Goal: Book appointment/travel/reservation

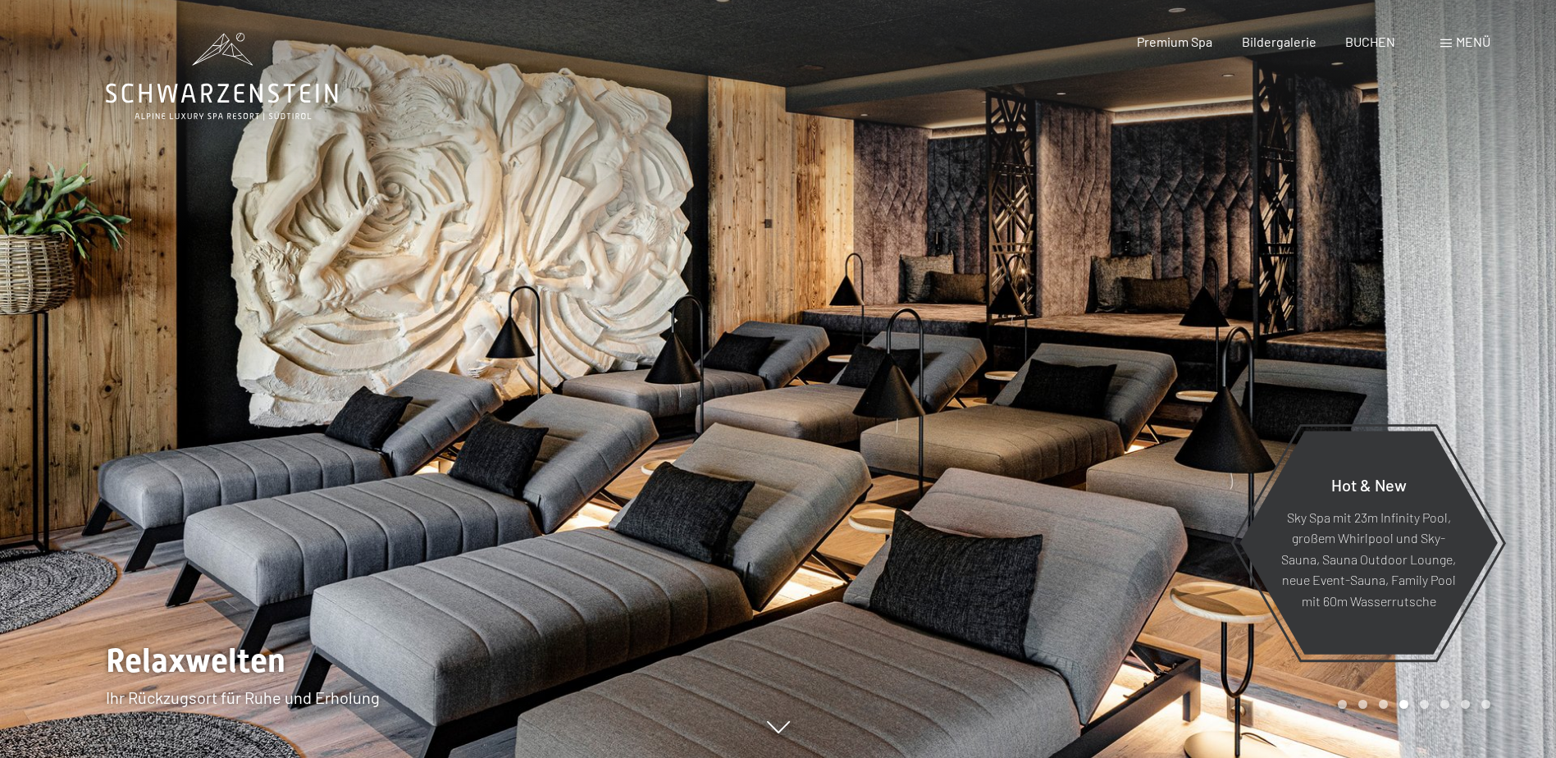
click at [1471, 36] on span "Menü" at bounding box center [1473, 42] width 34 height 16
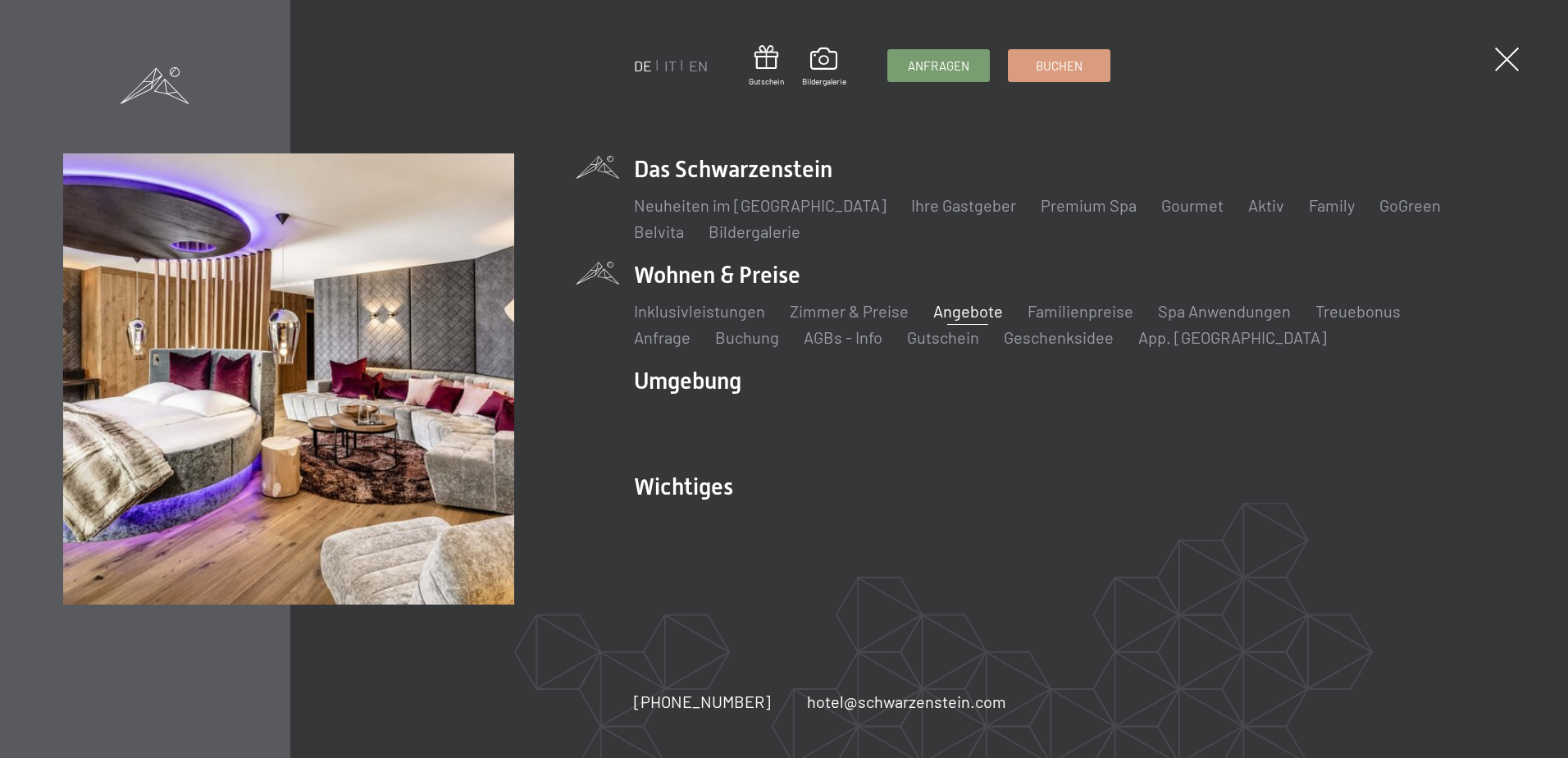
click at [974, 316] on link "Angebote" at bounding box center [968, 311] width 70 height 20
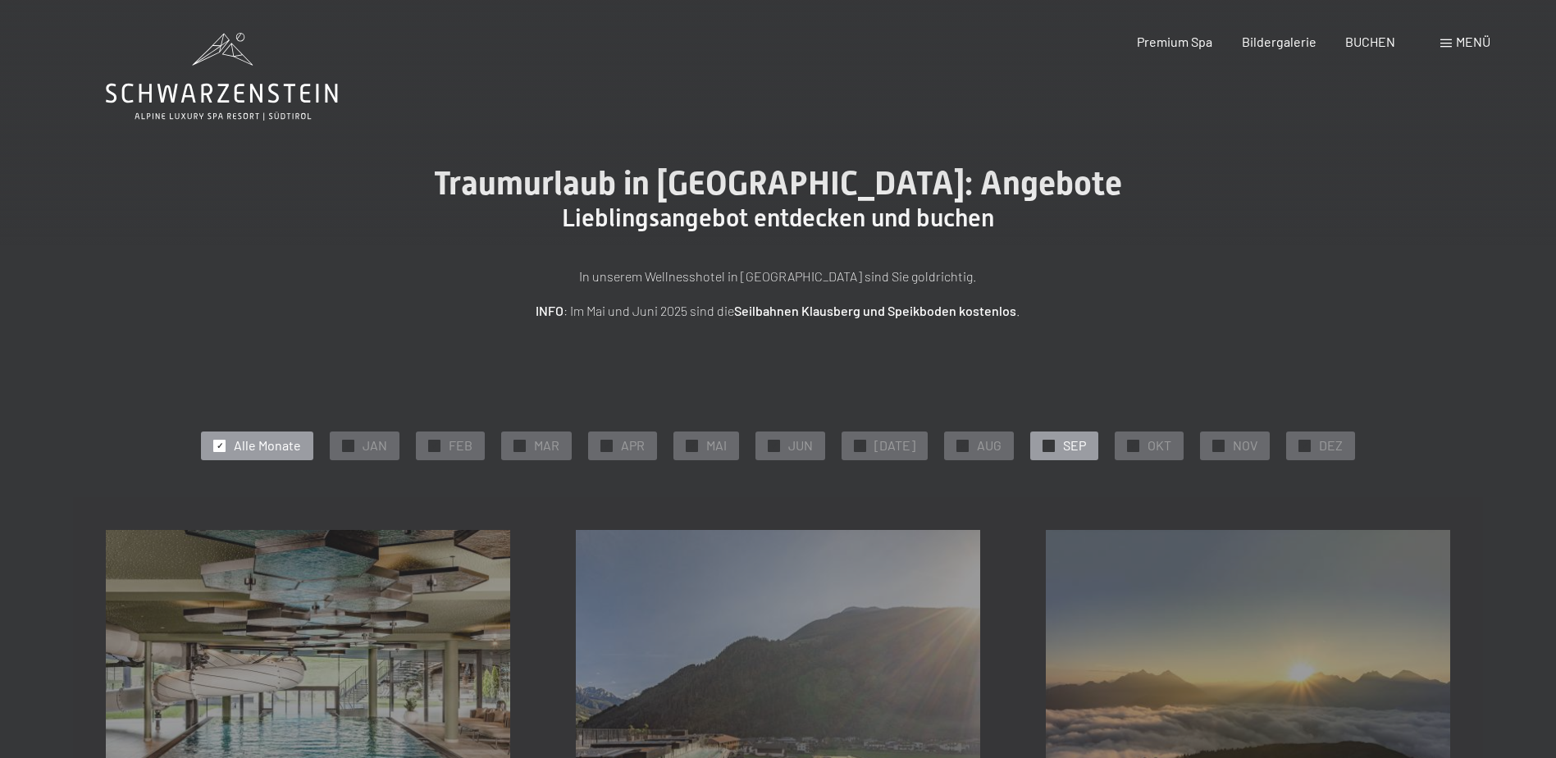
click at [1044, 440] on div at bounding box center [1049, 446] width 12 height 12
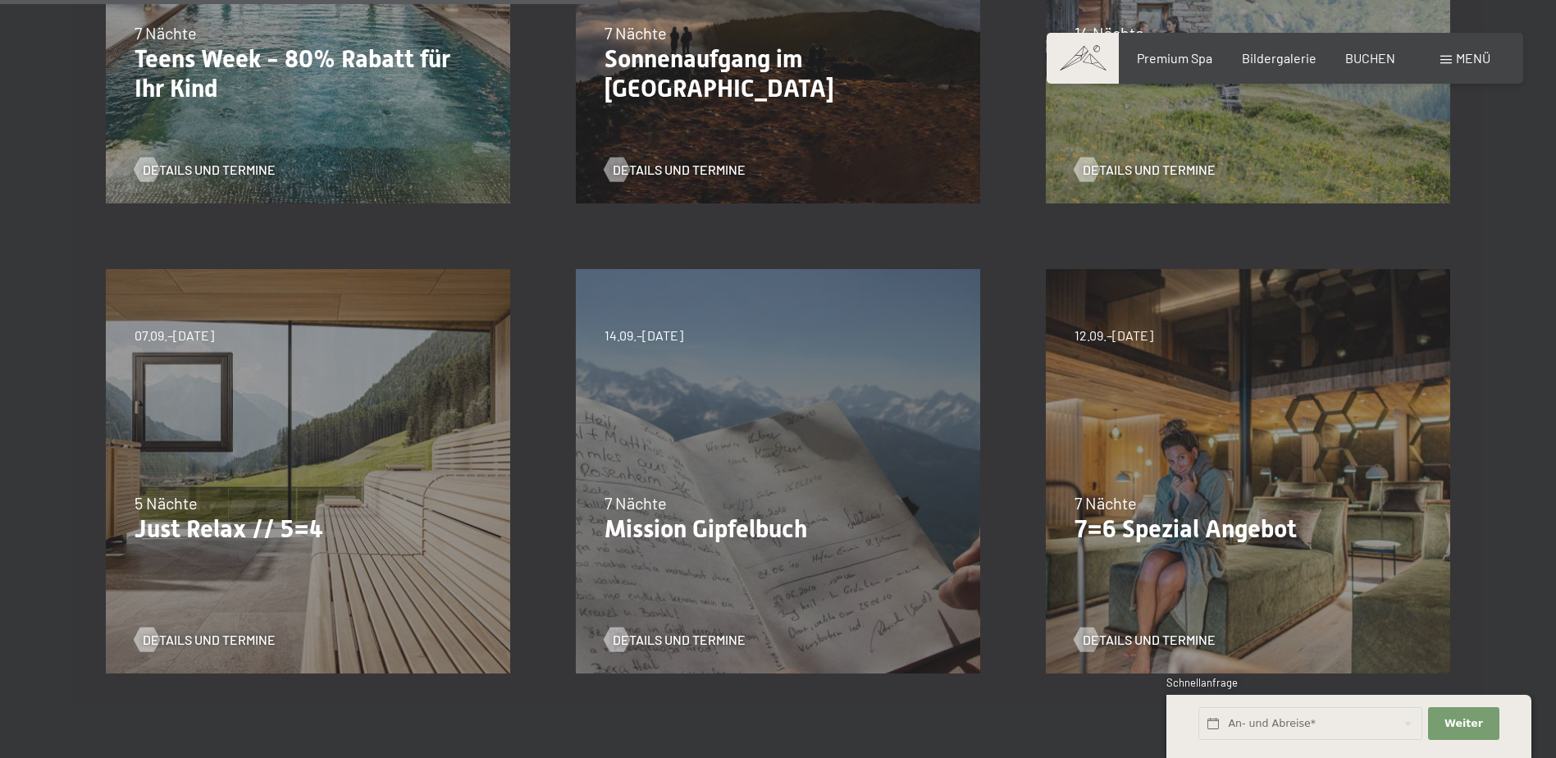
scroll to position [738, 0]
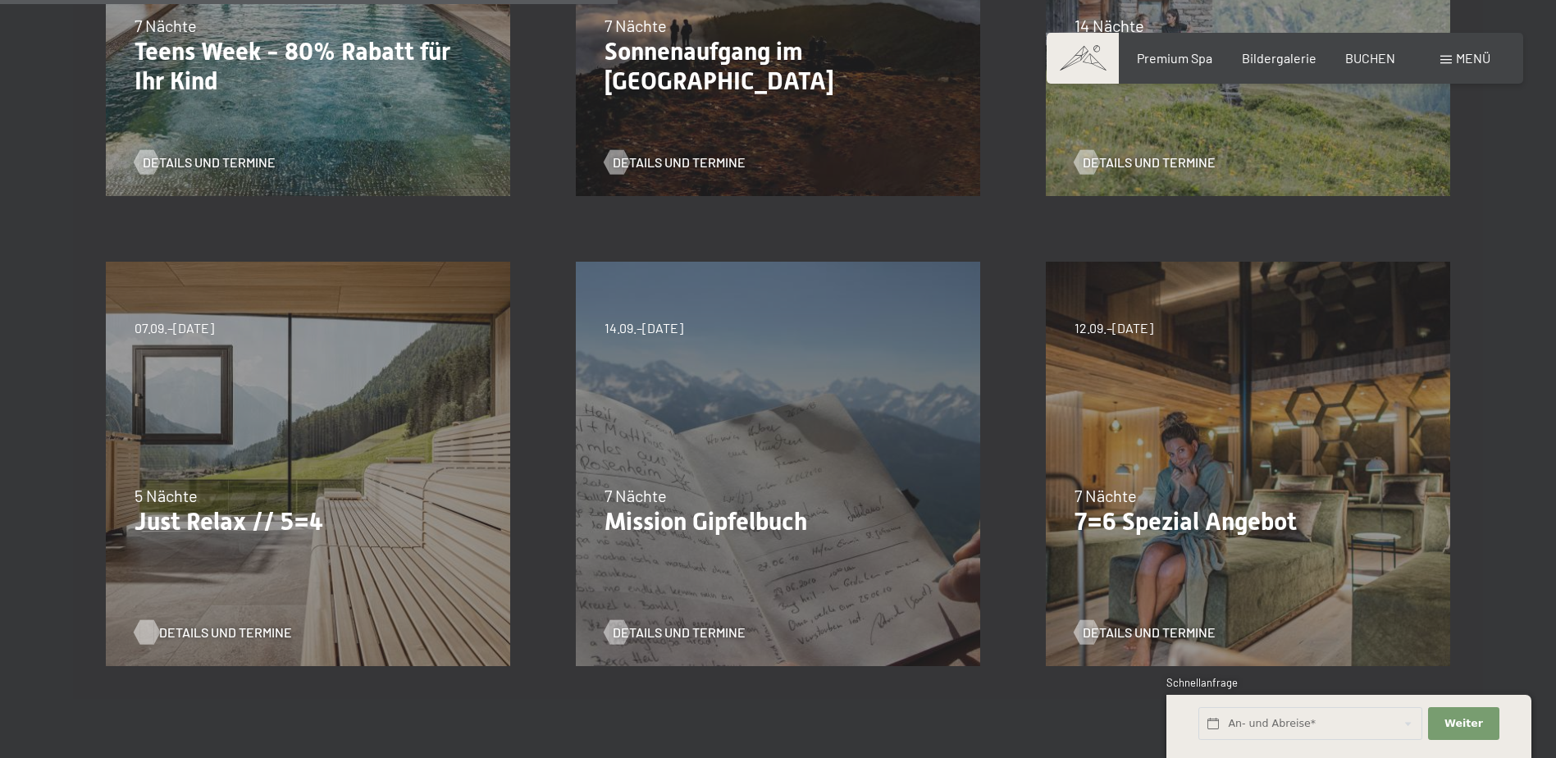
click at [212, 625] on span "Details und Termine" at bounding box center [225, 632] width 133 height 18
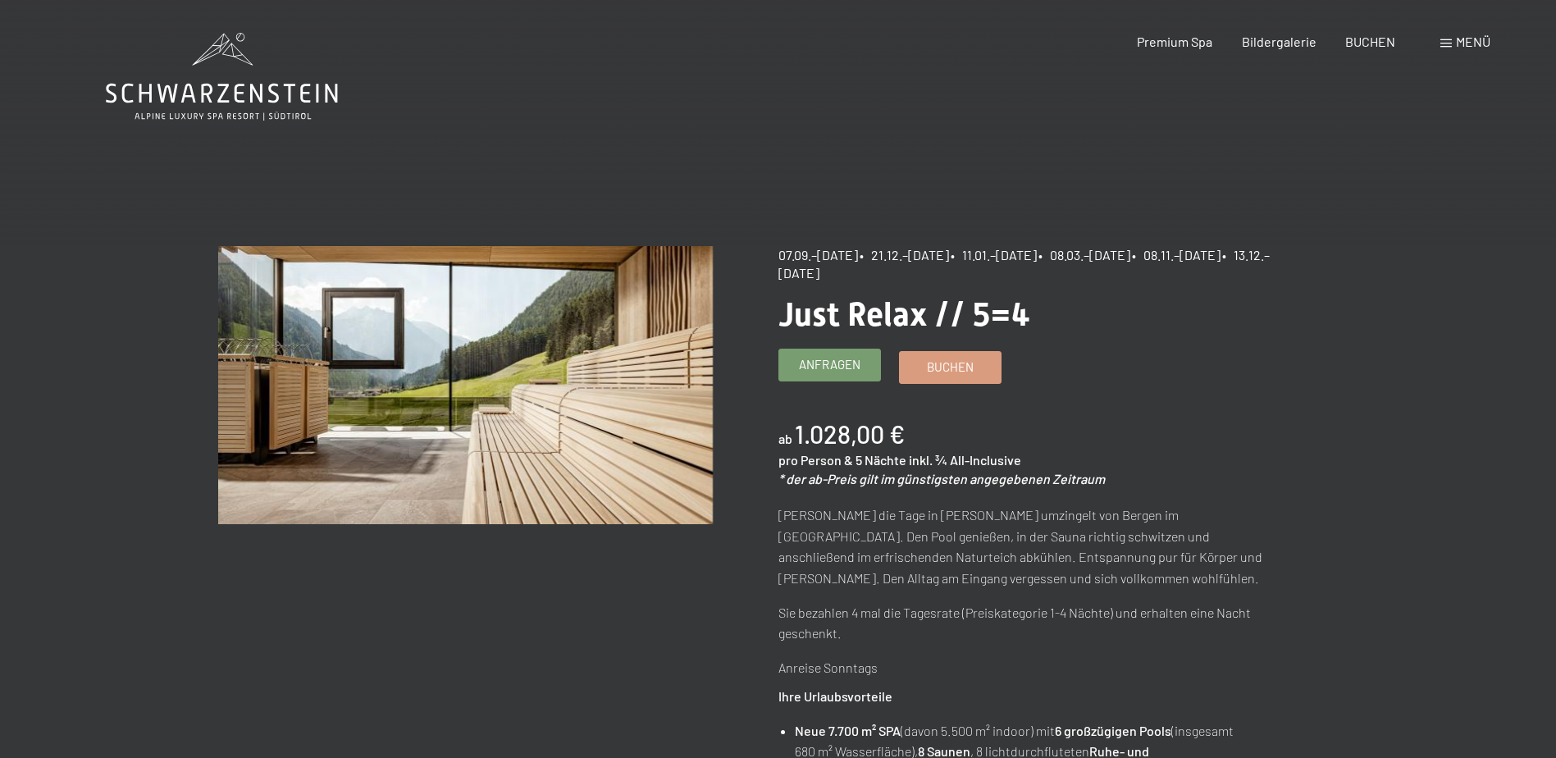
click at [829, 359] on span "Anfragen" at bounding box center [830, 364] width 62 height 17
click at [830, 365] on span "Anfragen" at bounding box center [830, 364] width 62 height 17
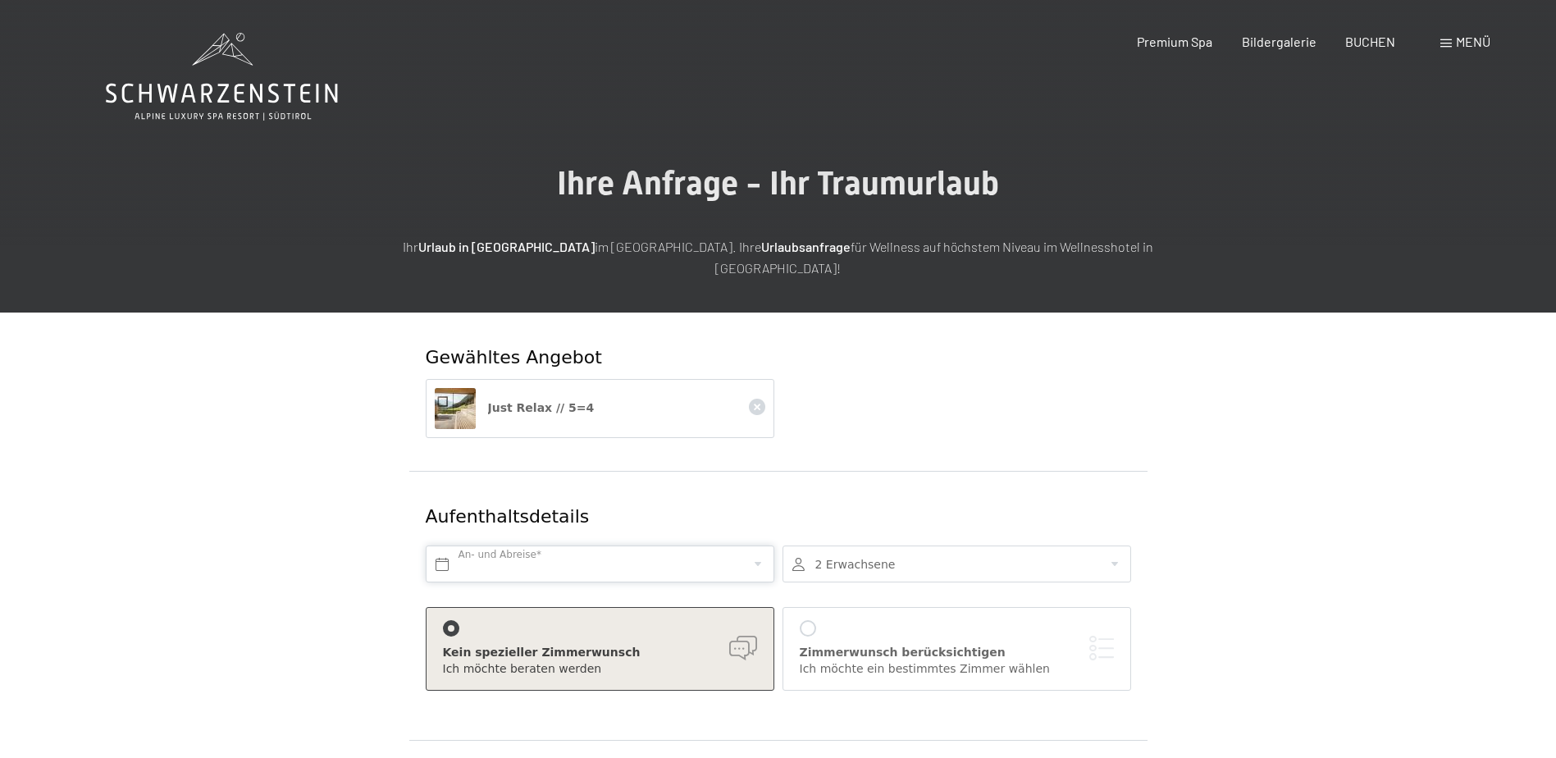
click at [760, 546] on input "text" at bounding box center [600, 564] width 349 height 37
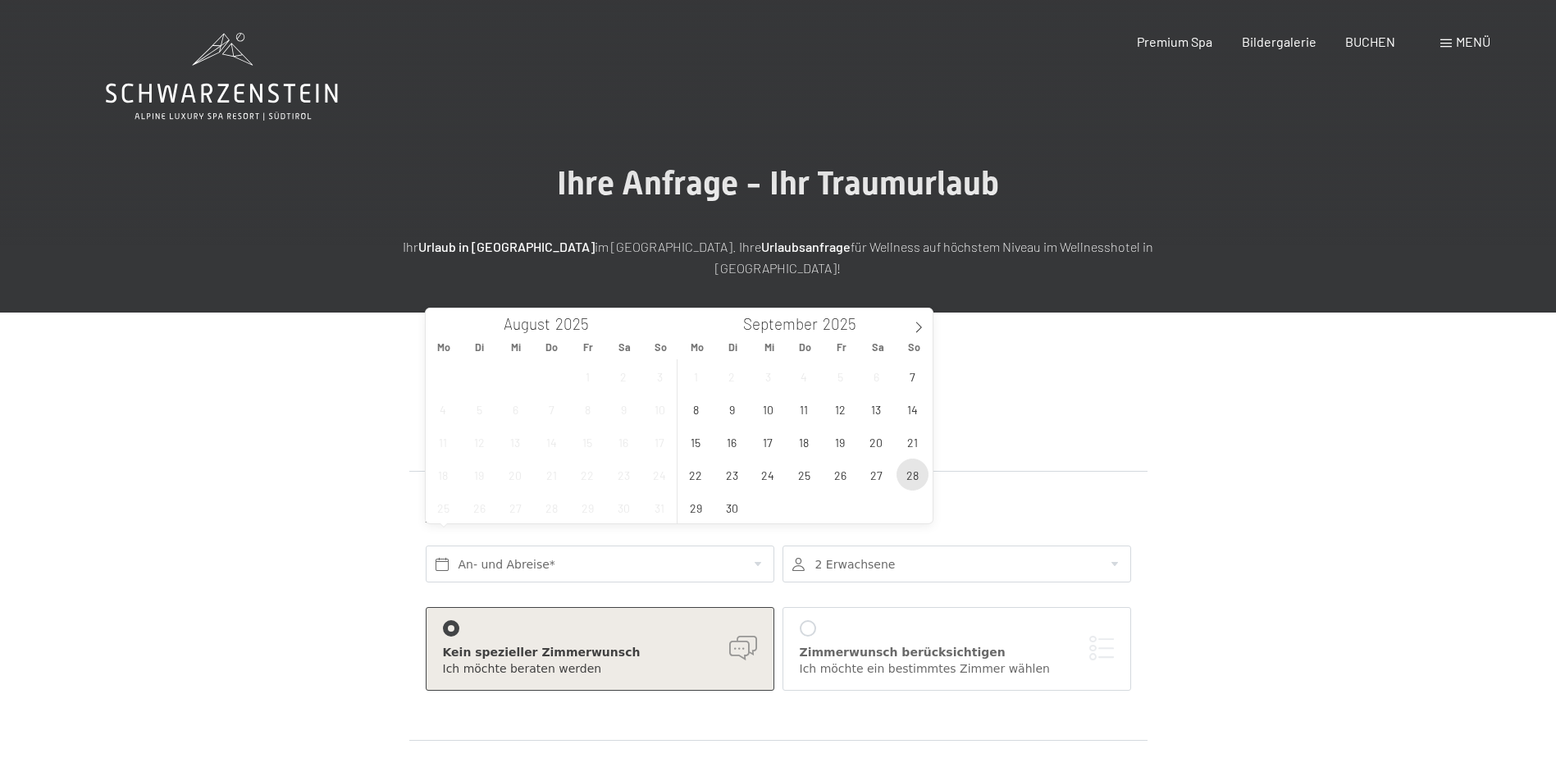
click at [915, 469] on span "28" at bounding box center [913, 475] width 32 height 32
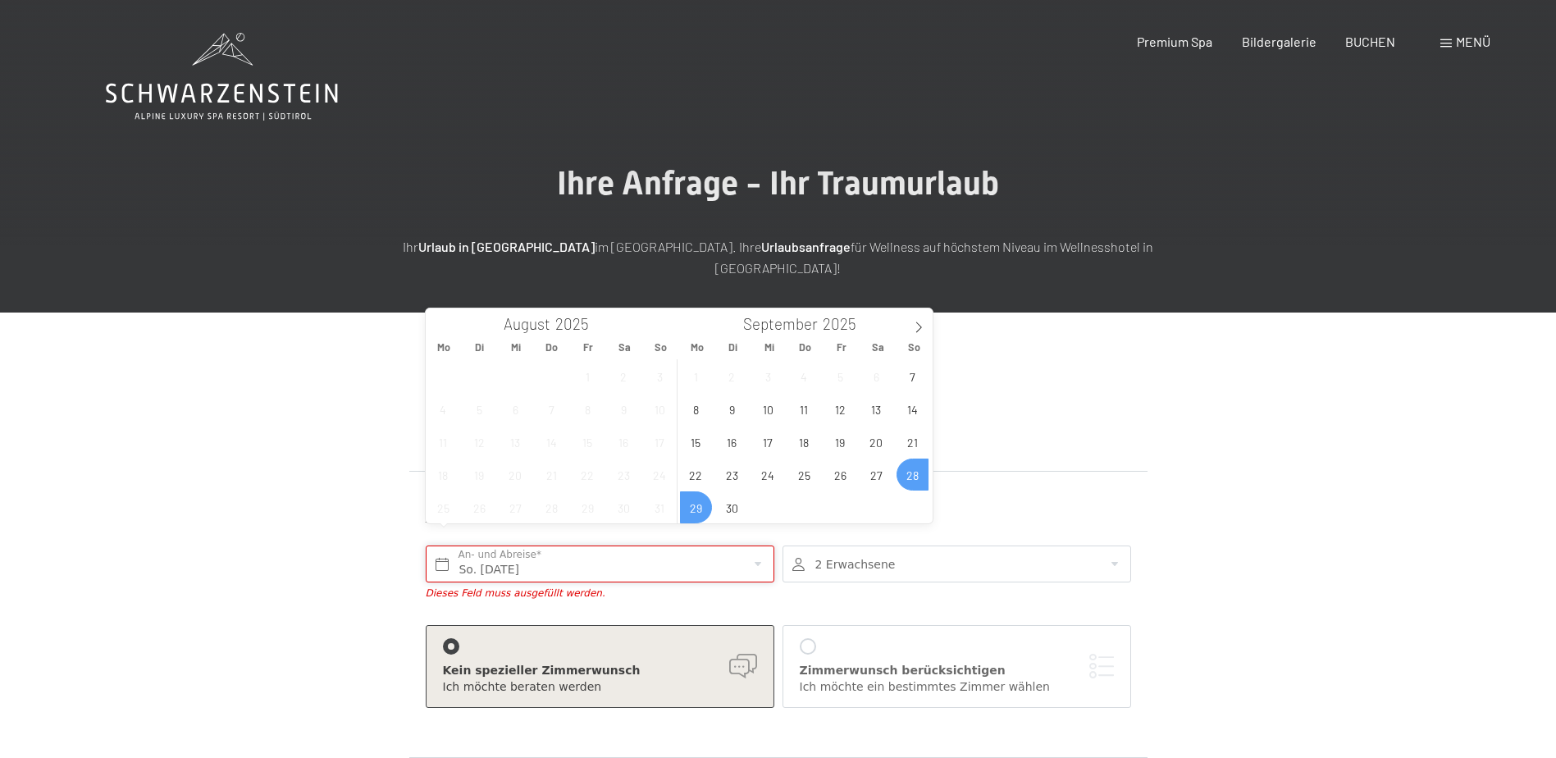
click at [504, 546] on input "So. 28.09.2025" at bounding box center [600, 564] width 349 height 37
click at [920, 326] on icon at bounding box center [919, 327] width 6 height 11
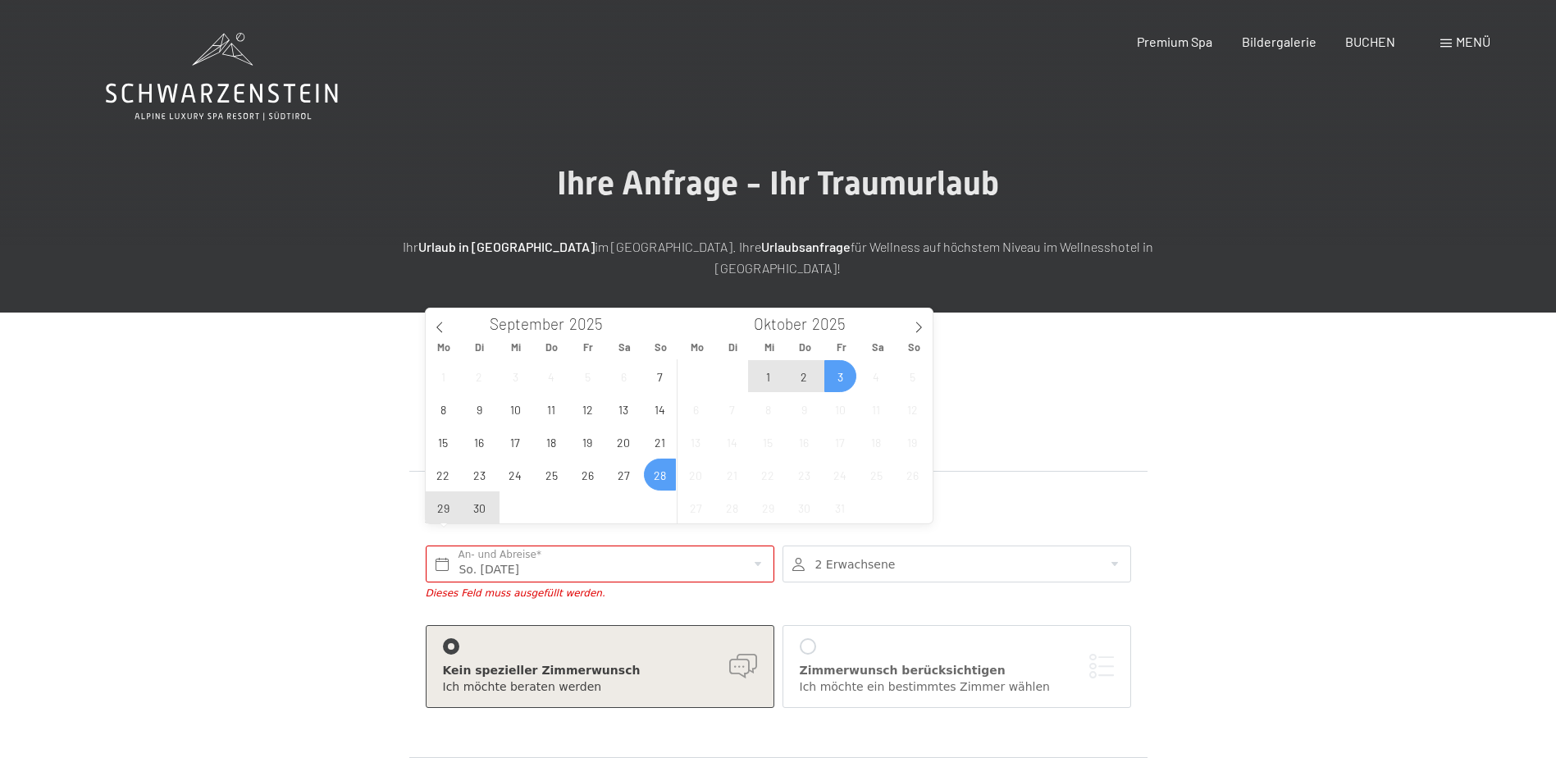
click at [845, 372] on span "3" at bounding box center [840, 376] width 32 height 32
type input "So. 28.09.2025 - Fr. 03.10.2025"
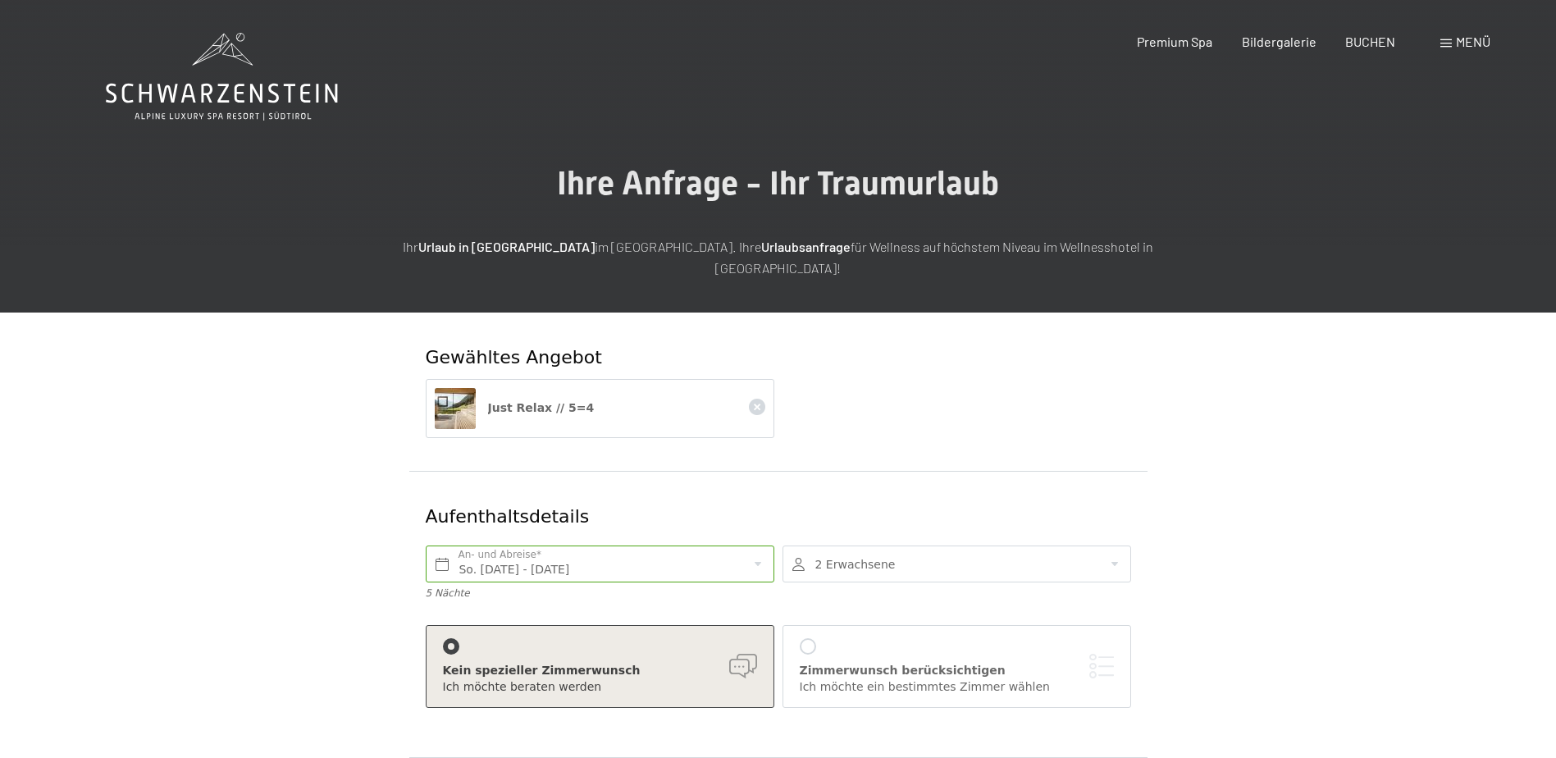
click at [808, 638] on div at bounding box center [808, 646] width 16 height 16
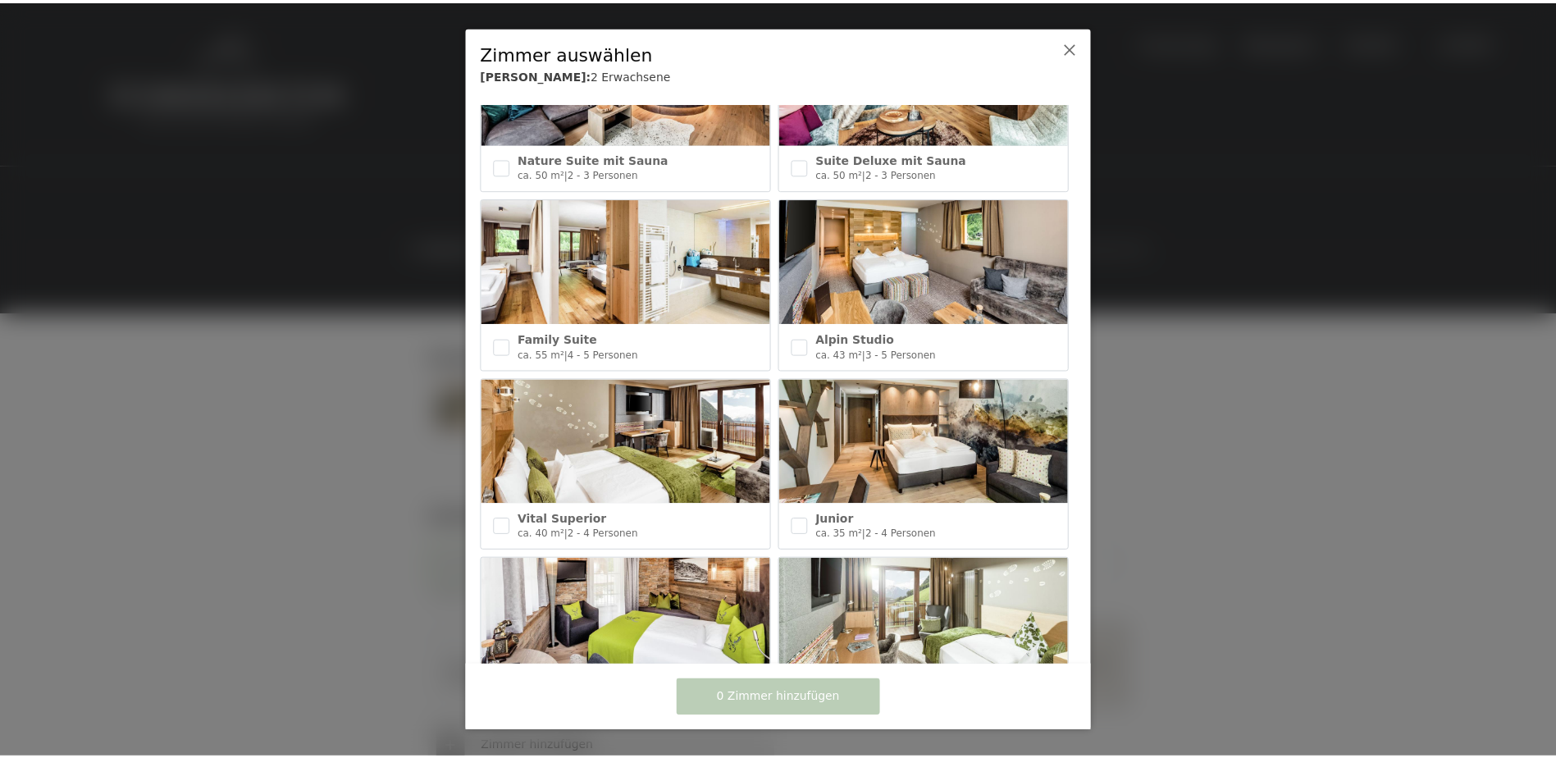
scroll to position [492, 0]
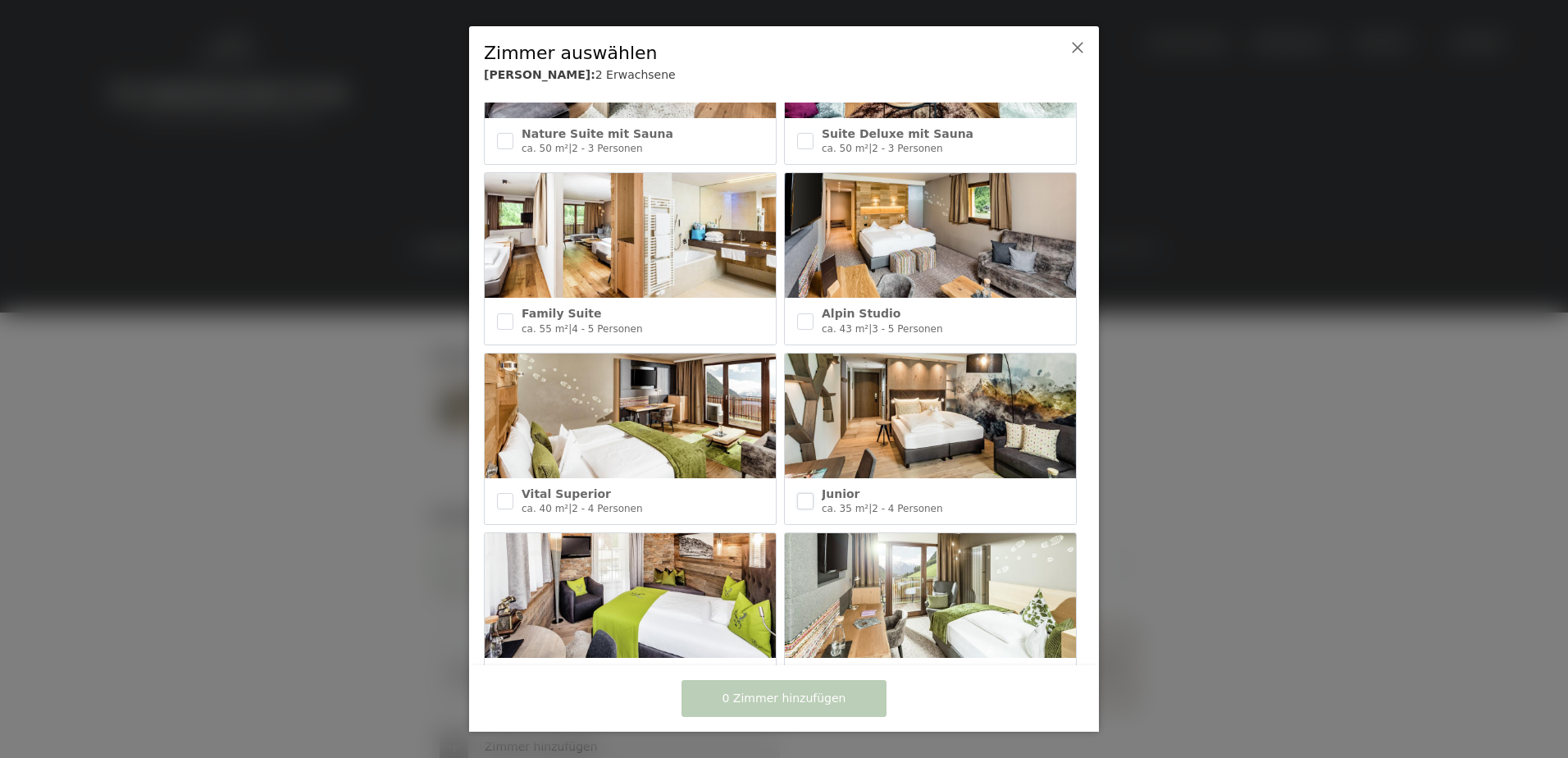
click at [804, 493] on input "checkbox" at bounding box center [804, 501] width 16 height 16
checkbox input "true"
click at [777, 698] on span "1 Zimmer hinzufügen" at bounding box center [784, 699] width 174 height 16
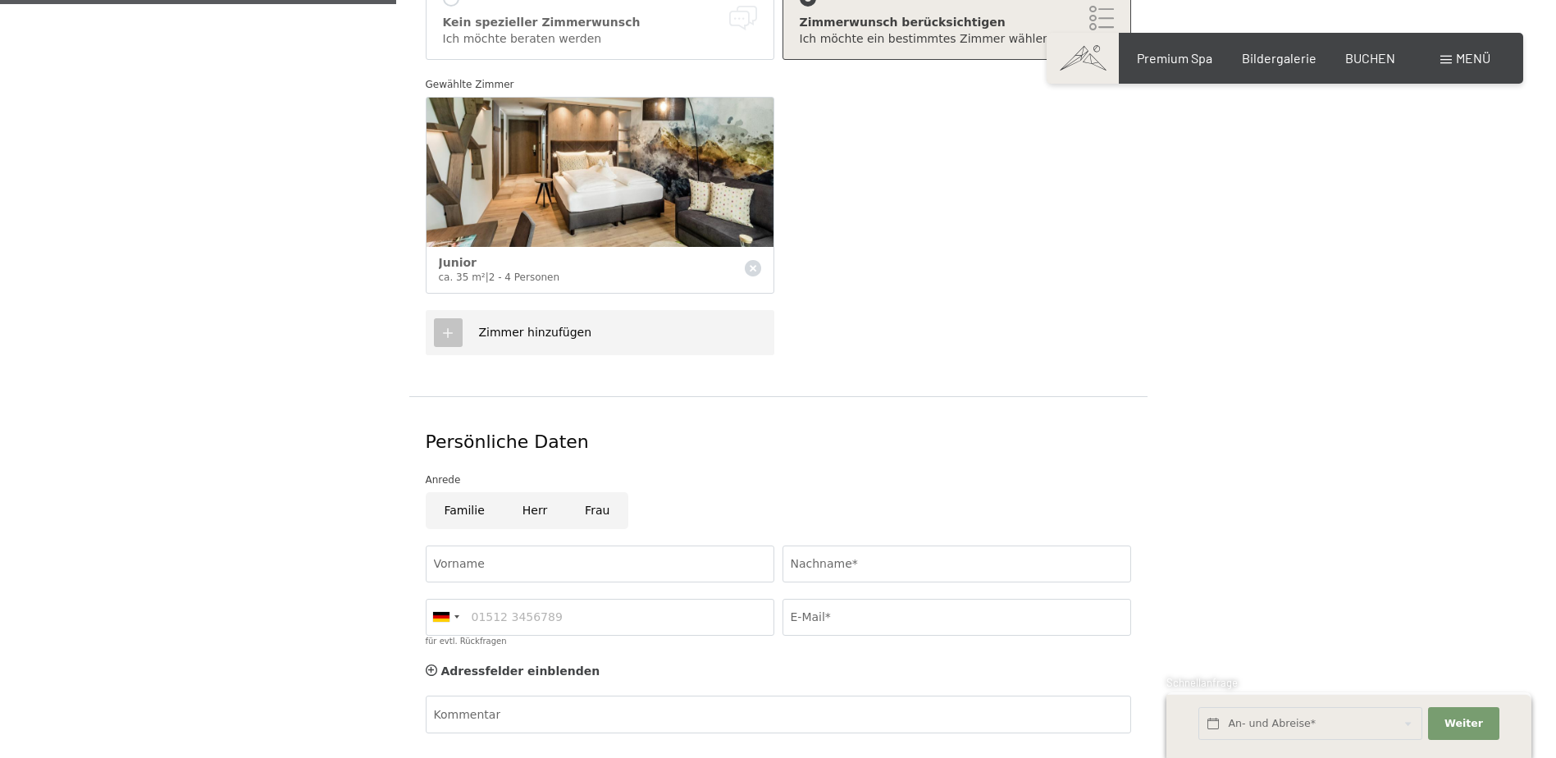
scroll to position [656, 0]
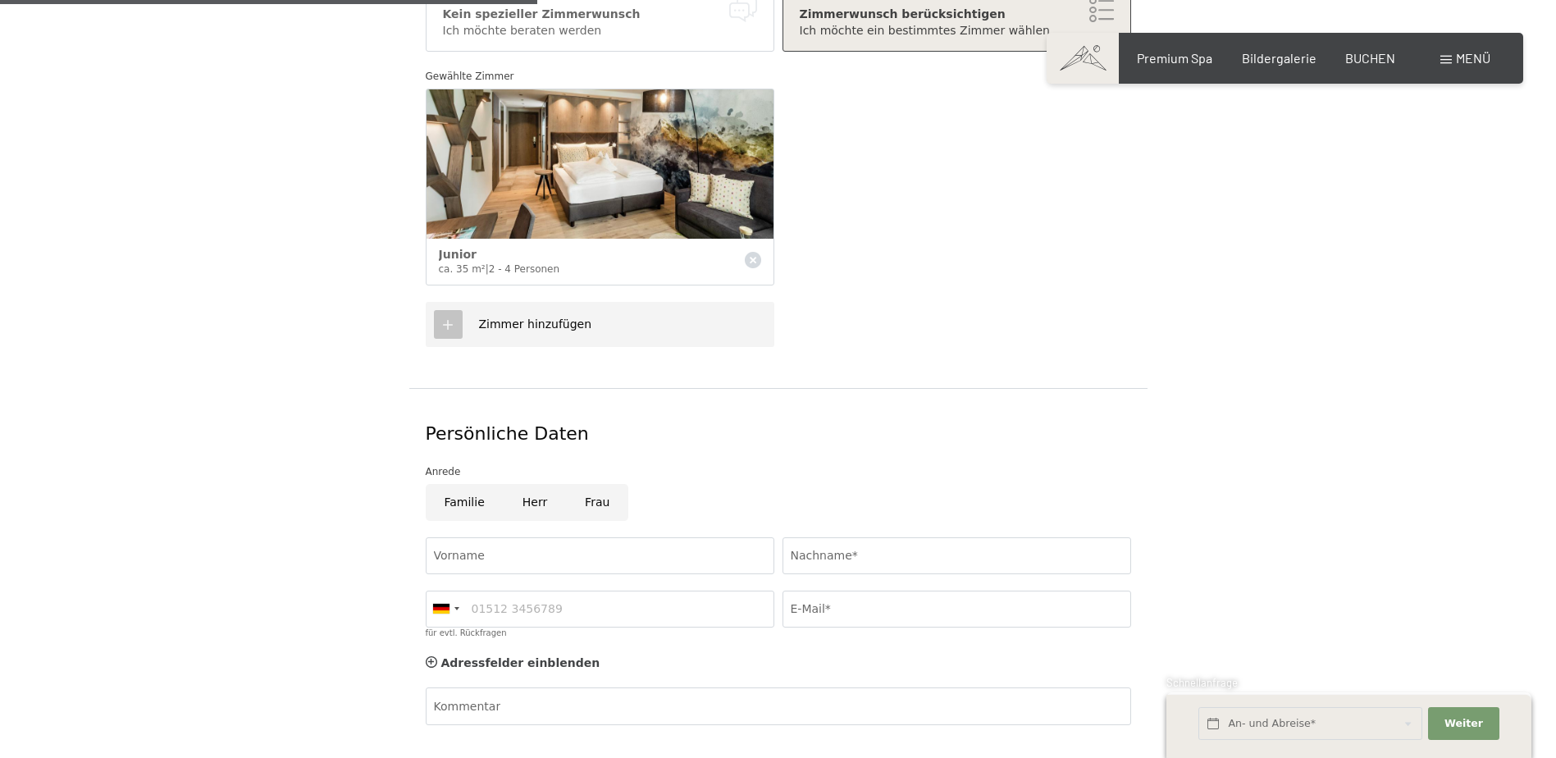
click at [529, 484] on input "Herr" at bounding box center [535, 502] width 62 height 37
radio input "true"
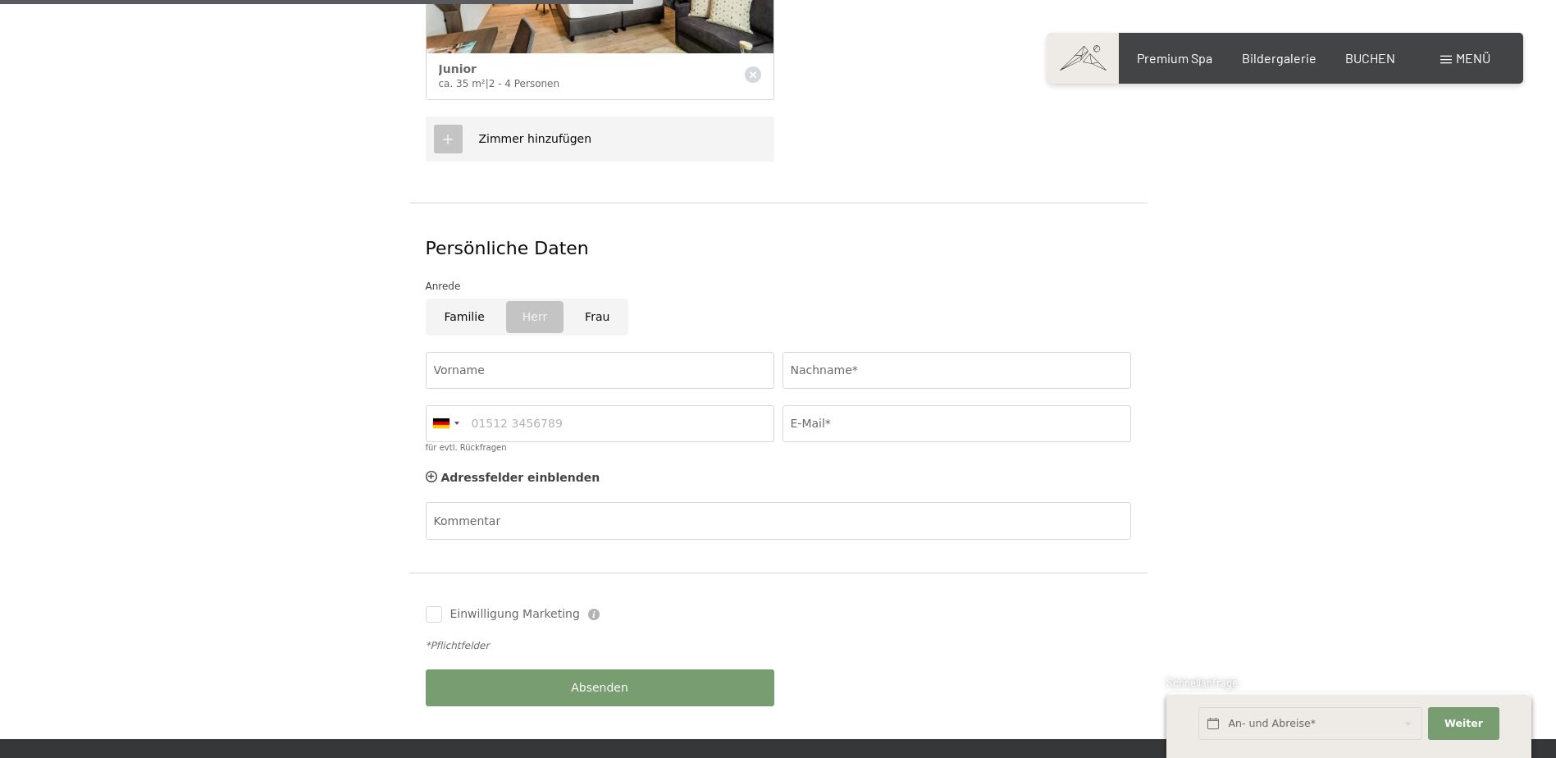
scroll to position [902, 0]
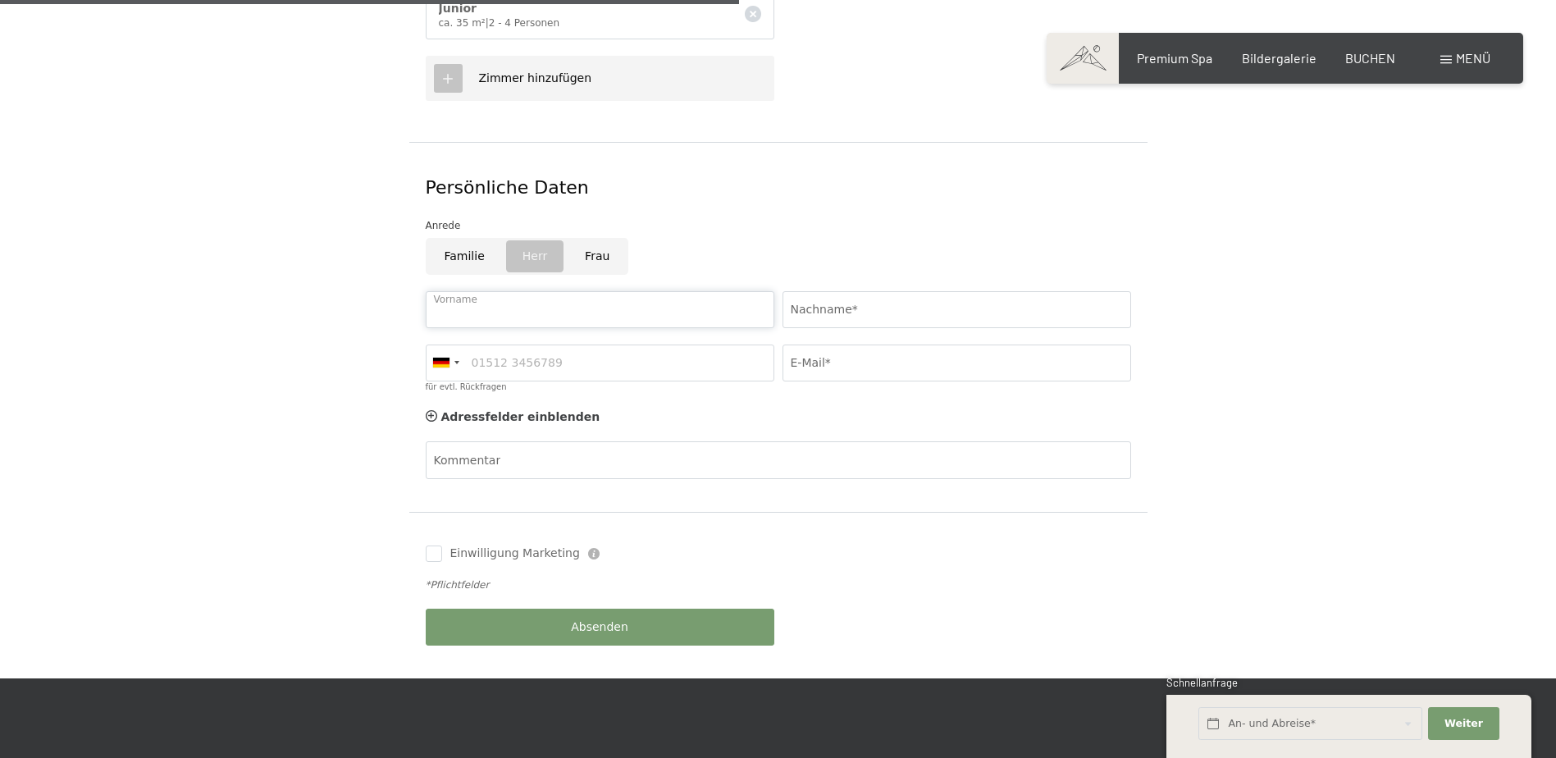
click at [491, 291] on input "Vorname" at bounding box center [600, 309] width 349 height 37
type input "Hartmut"
type input "Roßner"
type input "082822645"
type input "hartmutrossner@t-online.de"
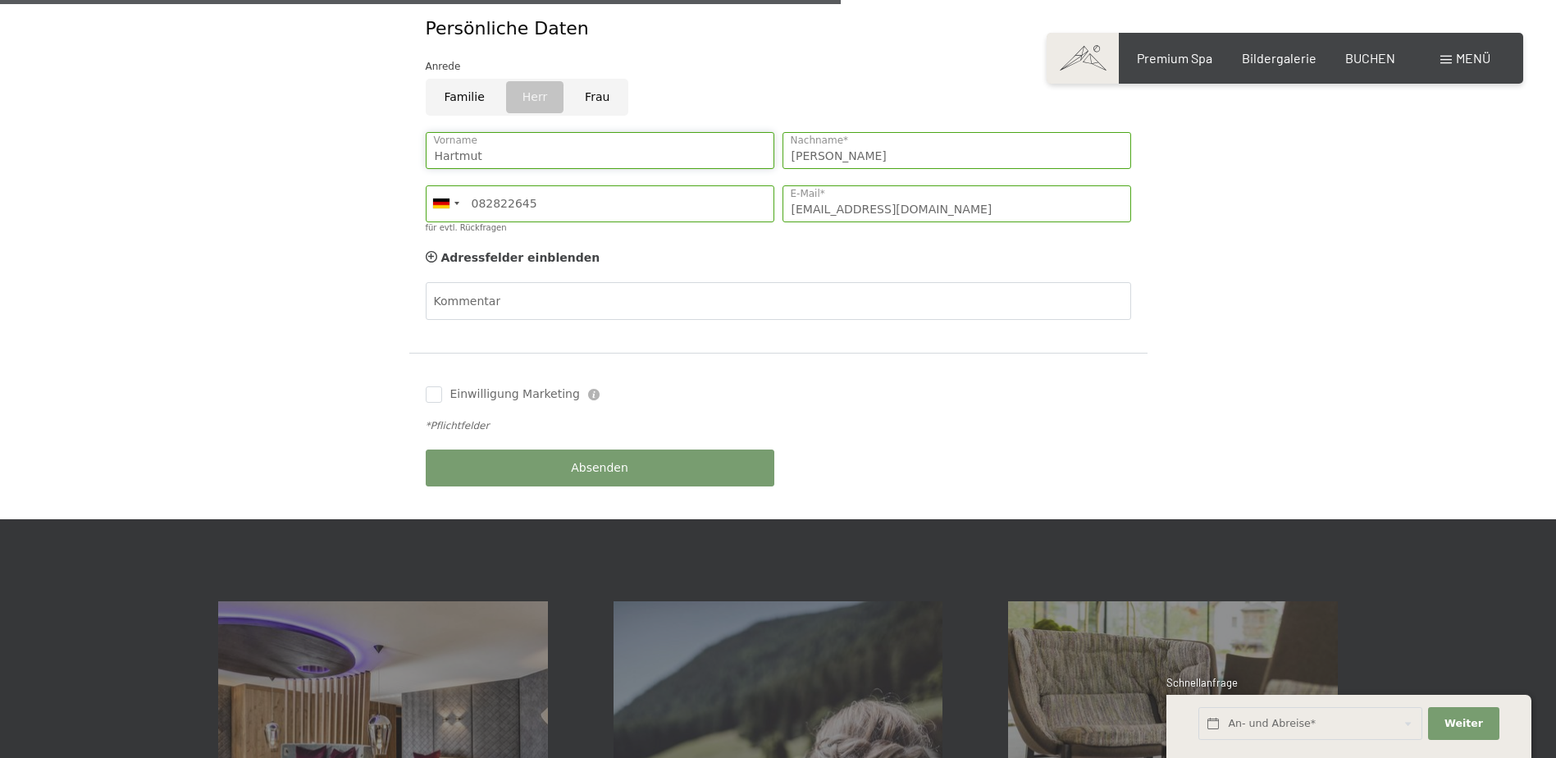
scroll to position [1066, 0]
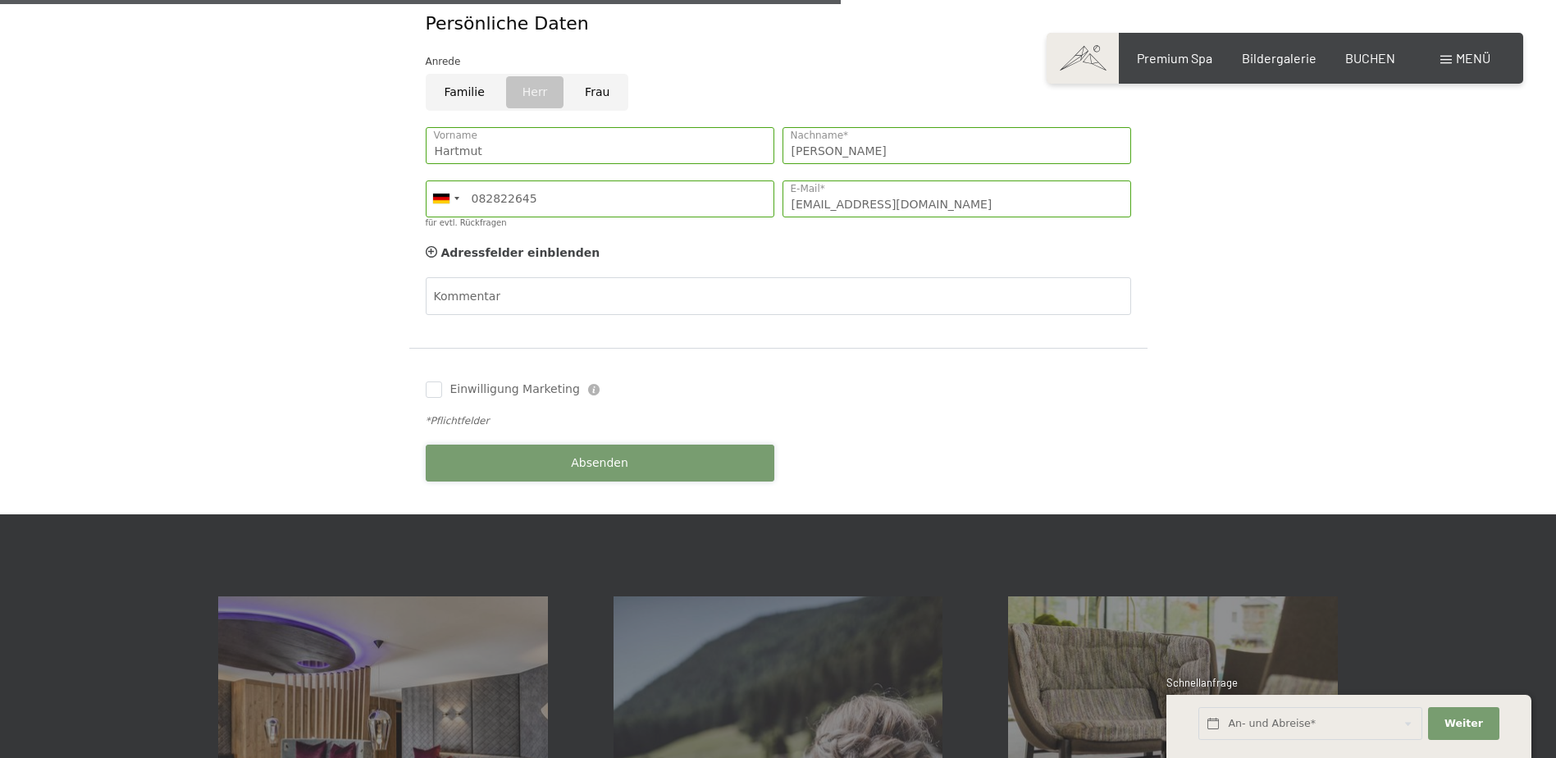
click at [601, 455] on span "Absenden" at bounding box center [599, 463] width 57 height 16
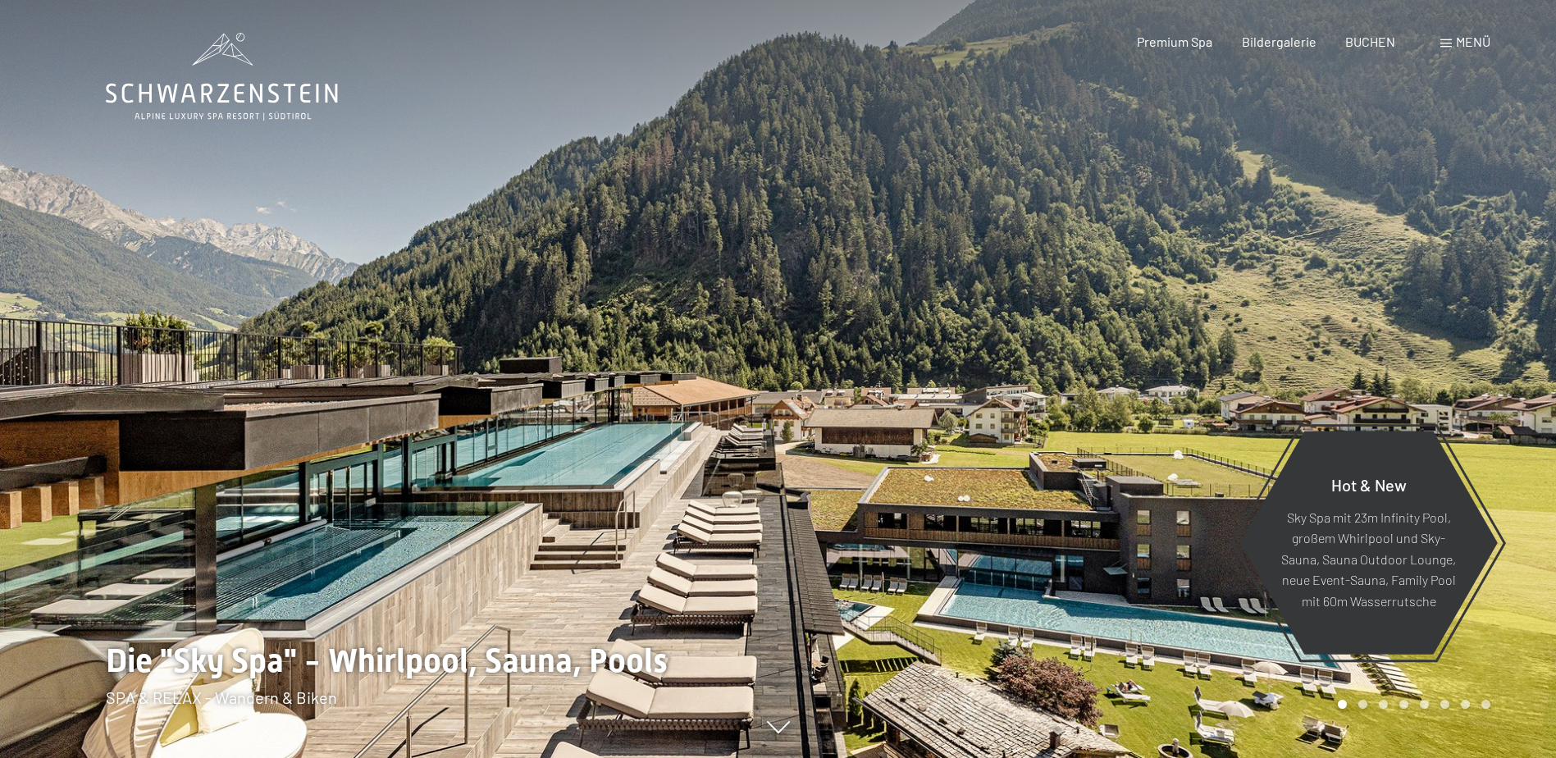
click at [1458, 41] on span "Menü" at bounding box center [1473, 42] width 34 height 16
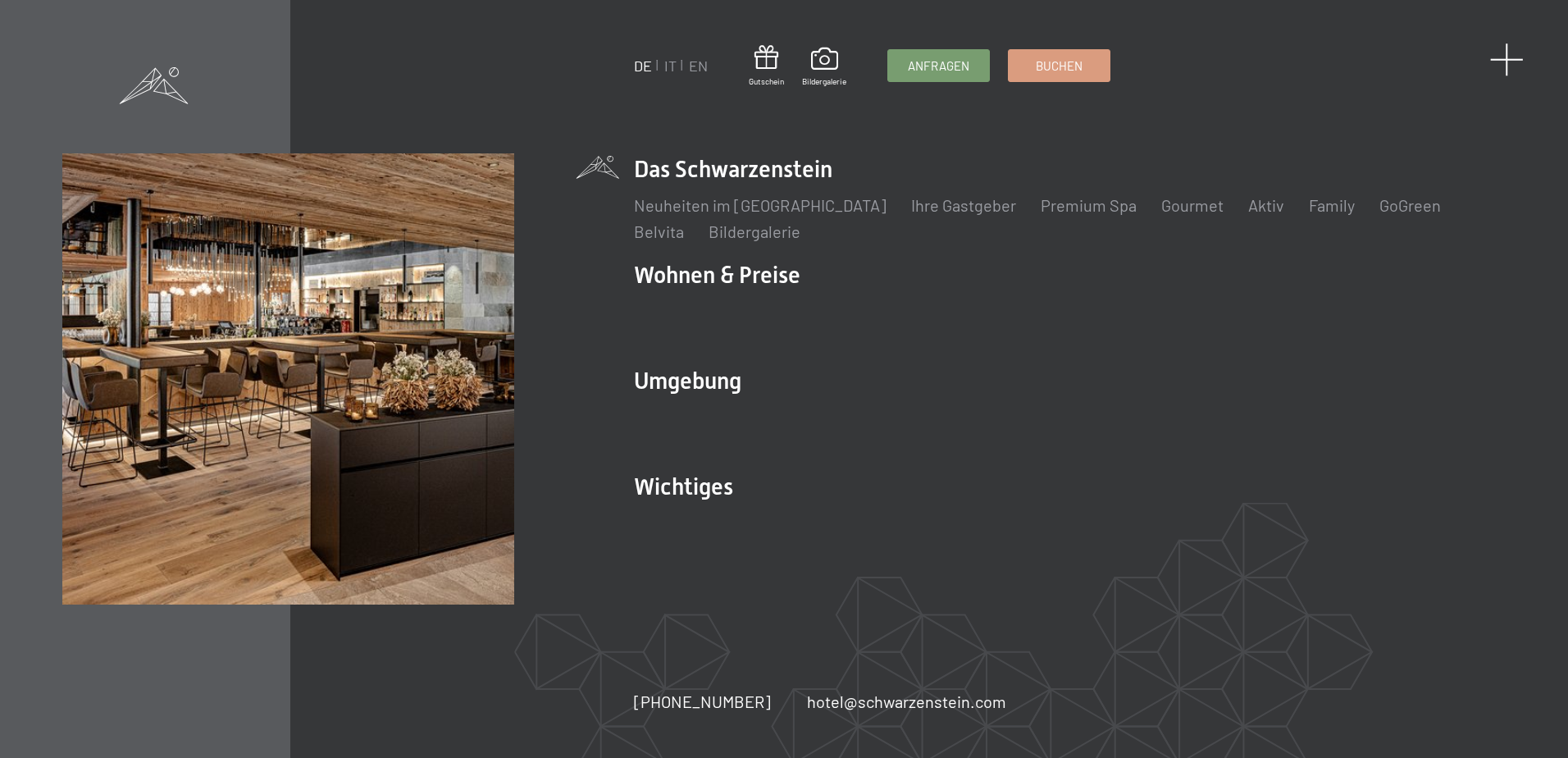
click at [1513, 56] on span at bounding box center [1507, 60] width 34 height 34
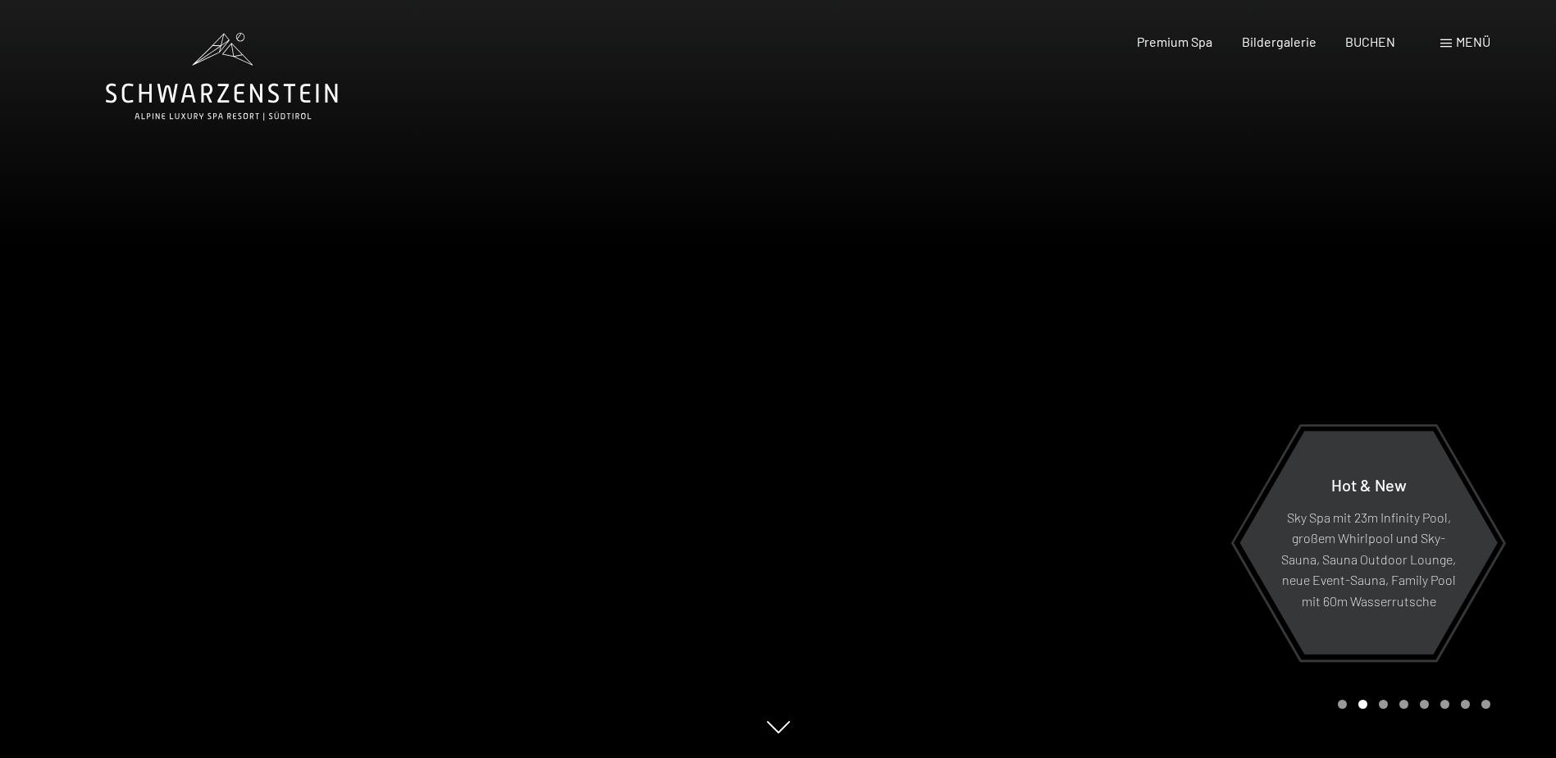
click at [1454, 47] on div "Menü" at bounding box center [1466, 42] width 50 height 18
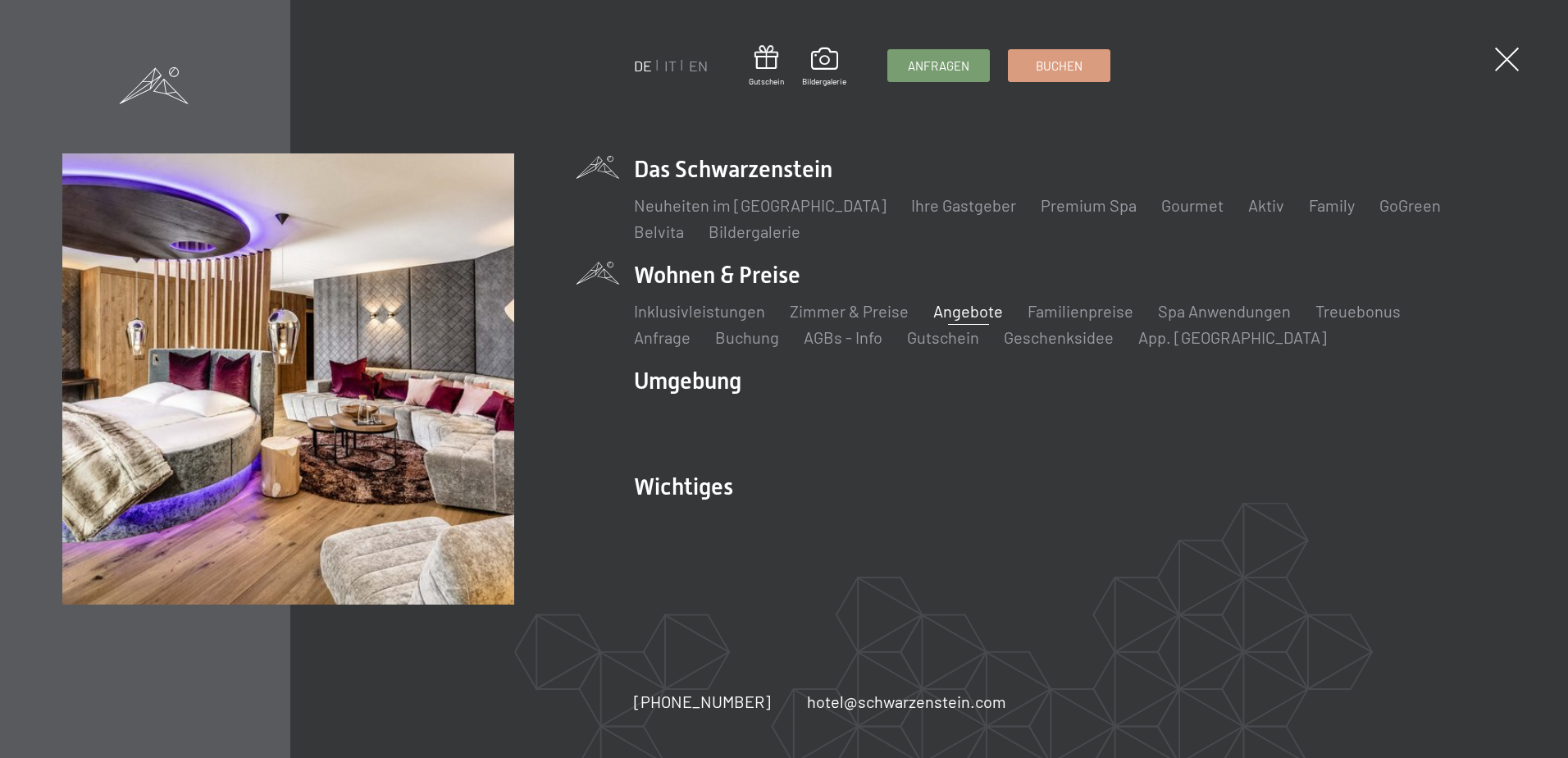
click at [963, 311] on link "Angebote" at bounding box center [968, 311] width 70 height 20
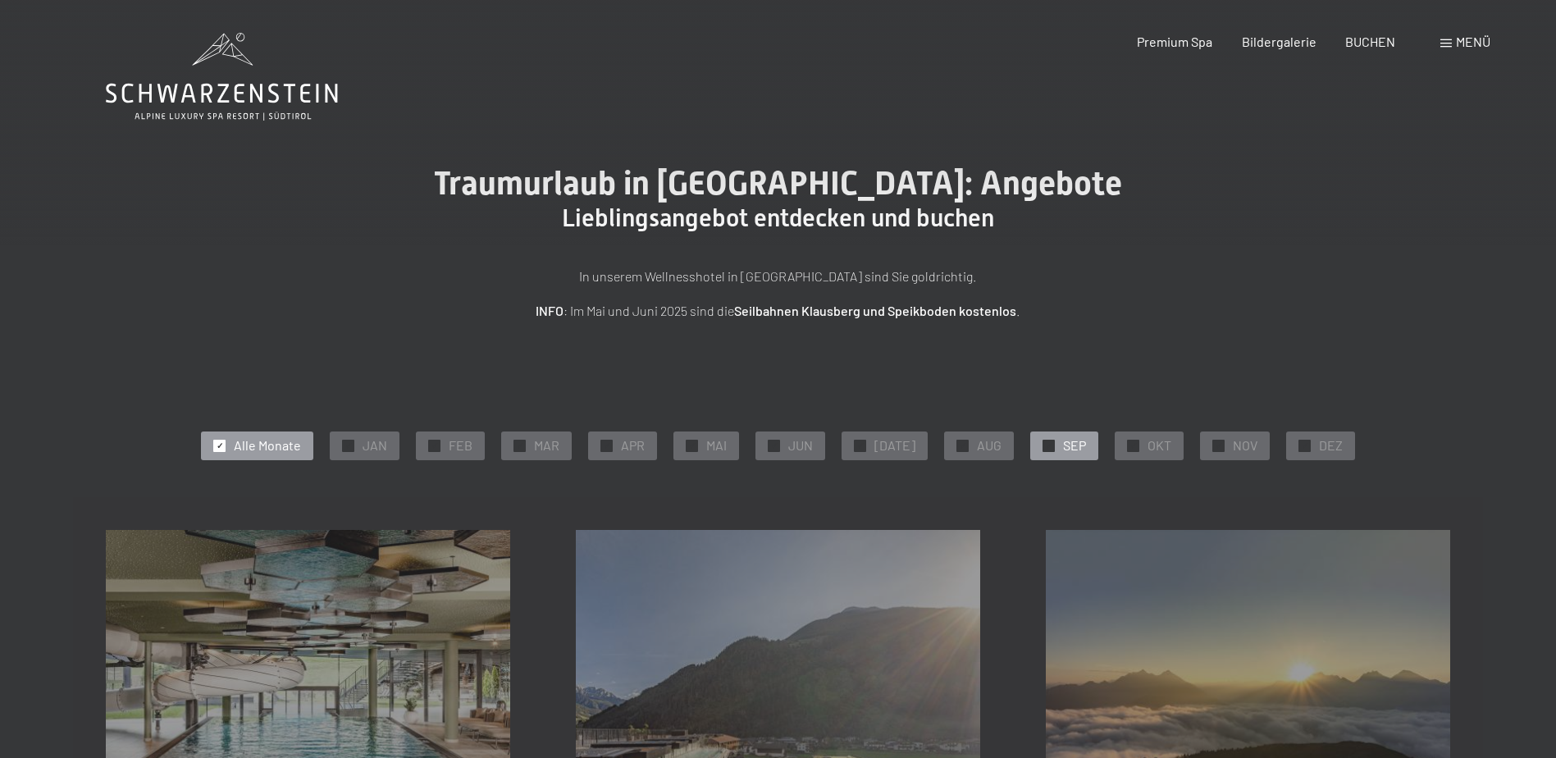
click at [1046, 444] on span "✓" at bounding box center [1049, 445] width 7 height 11
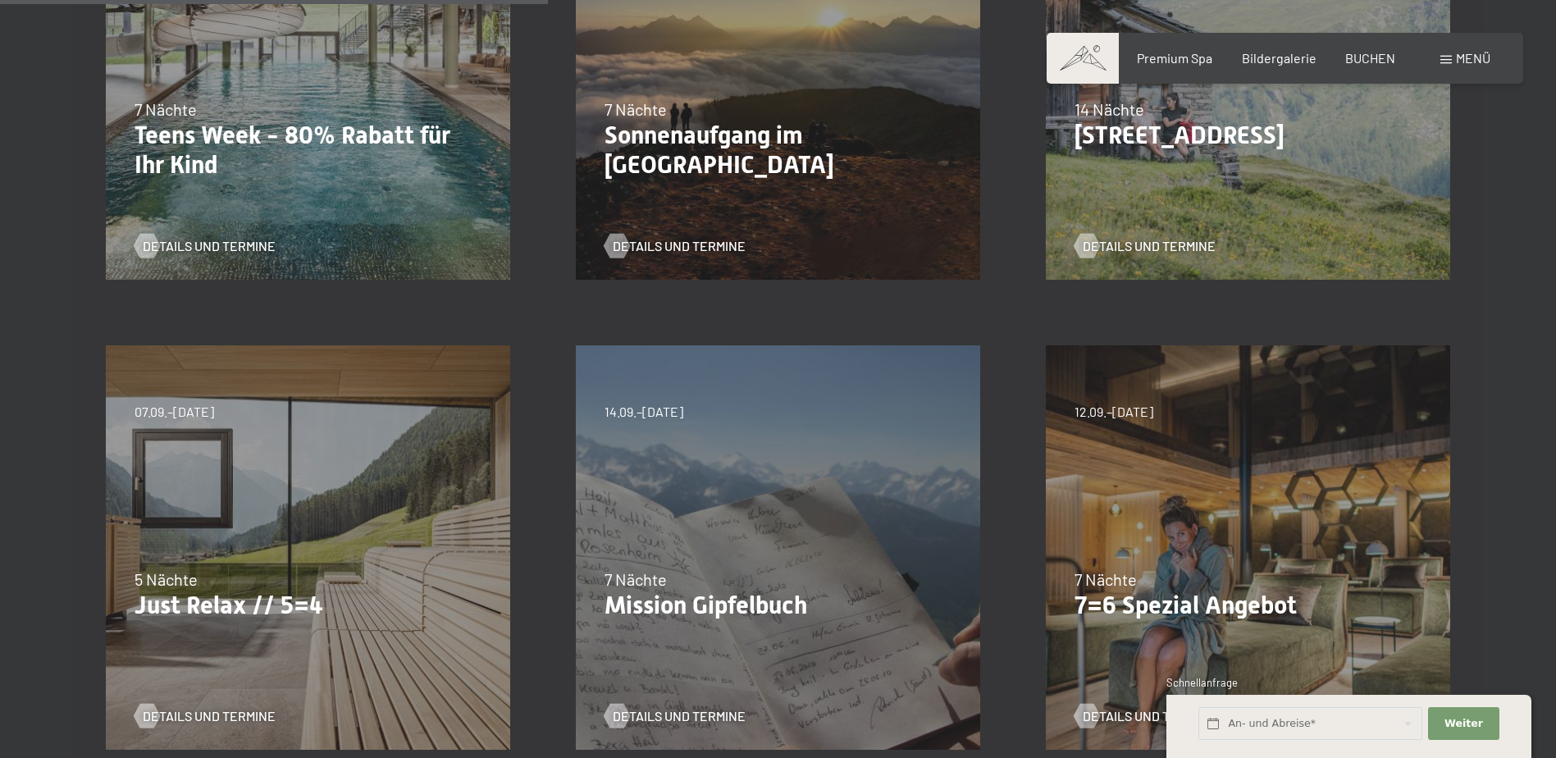
scroll to position [656, 0]
click at [217, 715] on span "Details und Termine" at bounding box center [225, 715] width 133 height 18
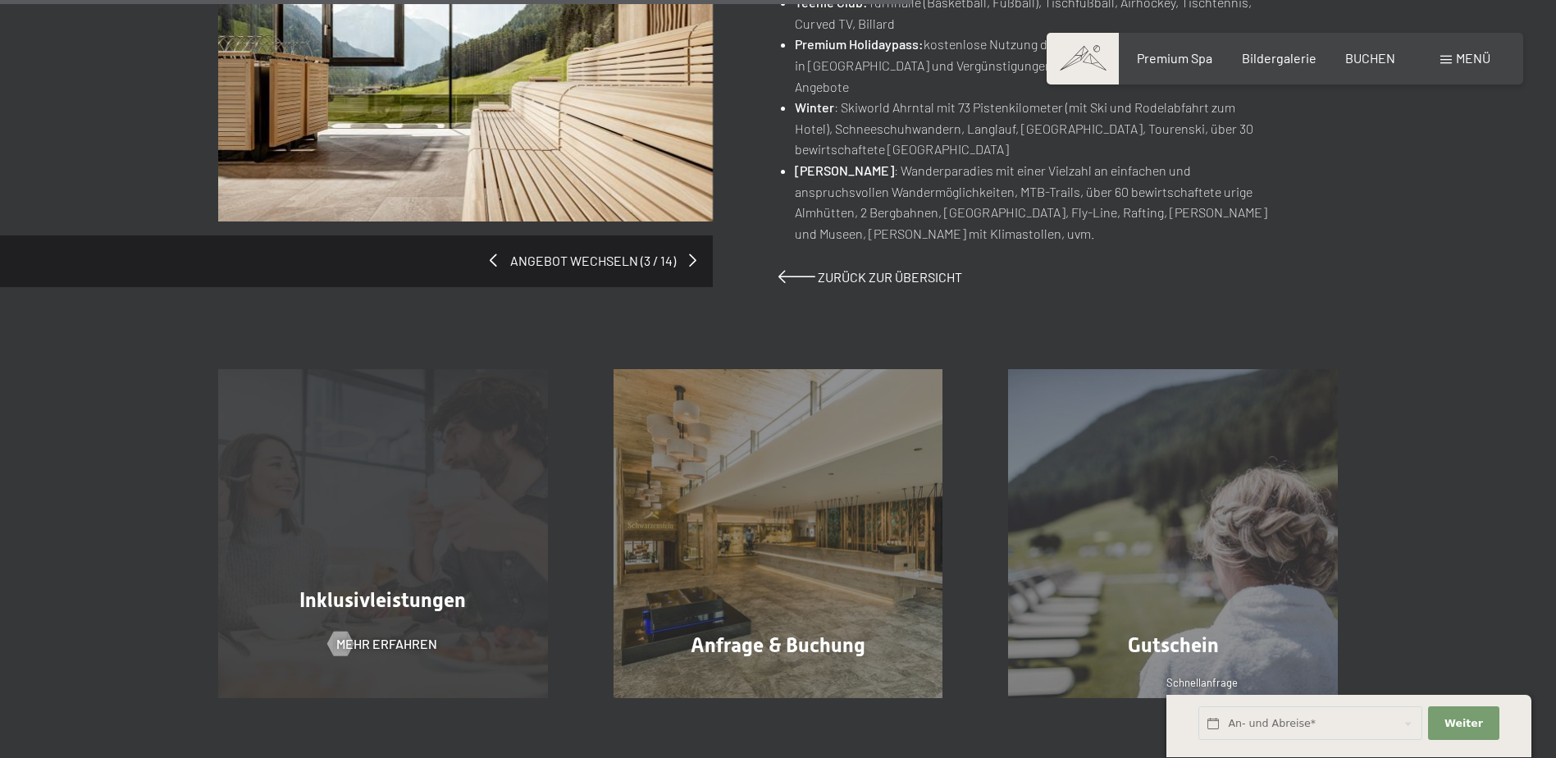
scroll to position [1395, 0]
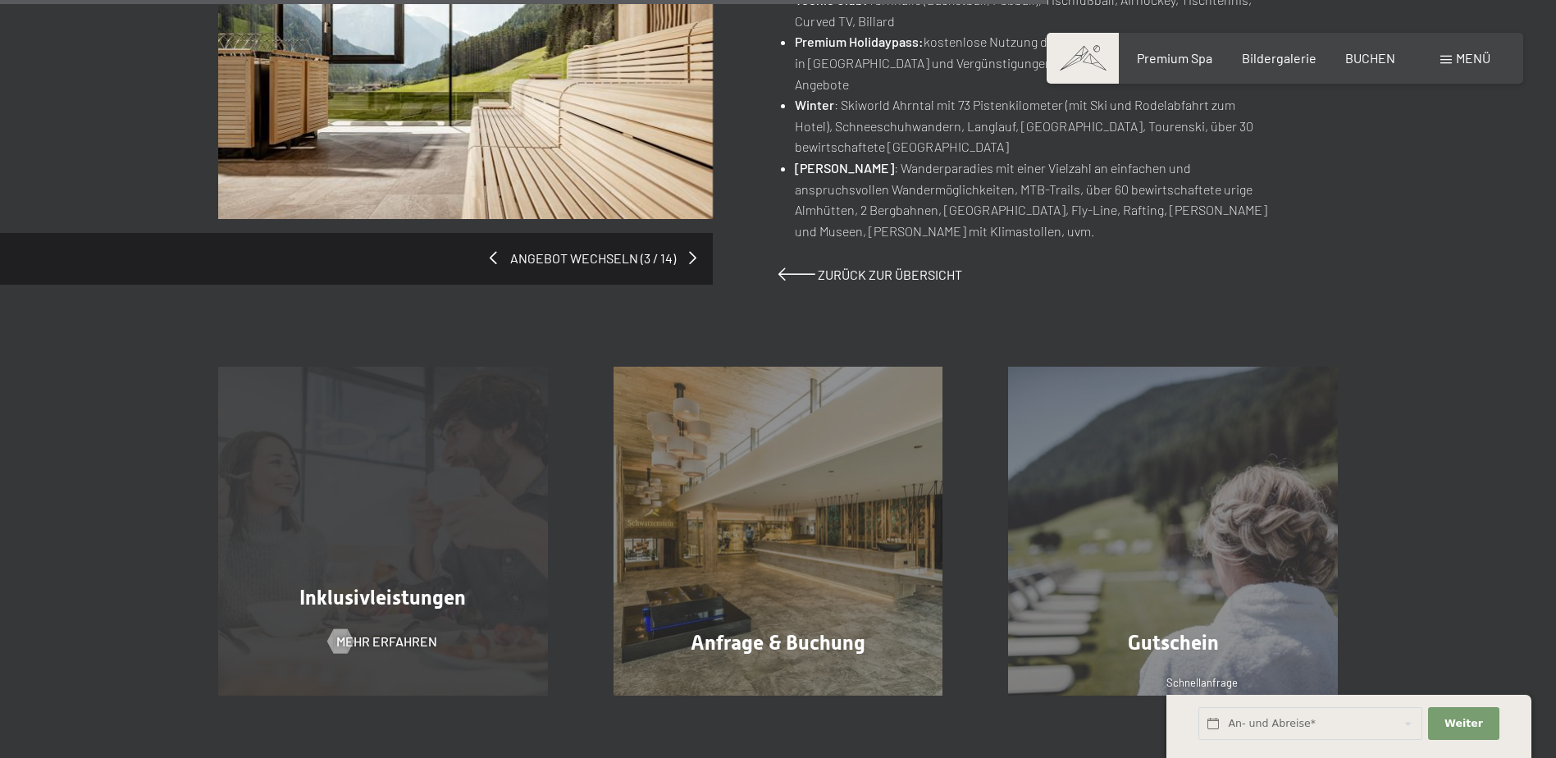
click at [384, 586] on span "Inklusivleistungen" at bounding box center [382, 598] width 167 height 24
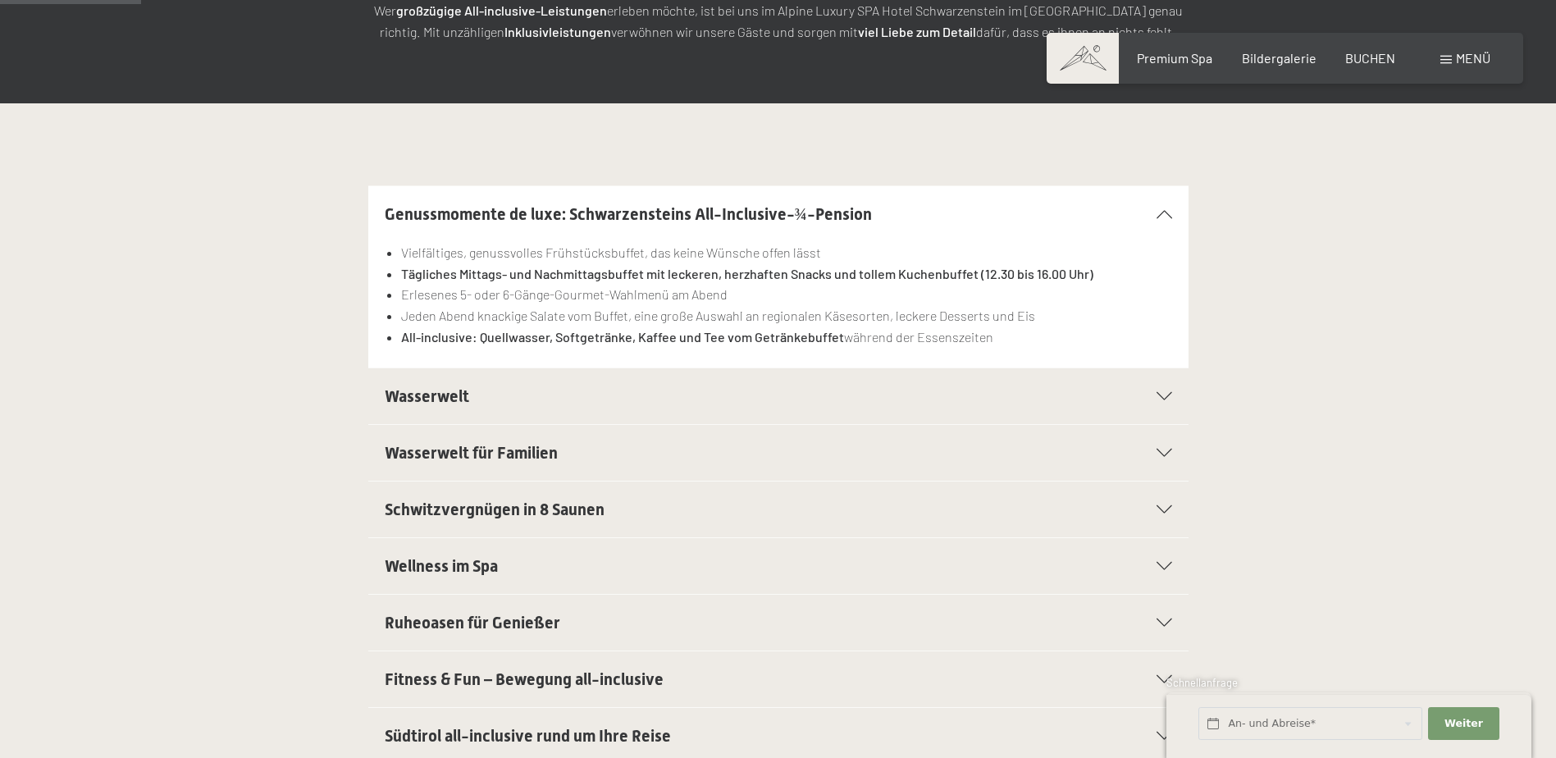
scroll to position [328, 0]
click at [565, 441] on h2 "Wasserwelt für Familien" at bounding box center [739, 452] width 709 height 23
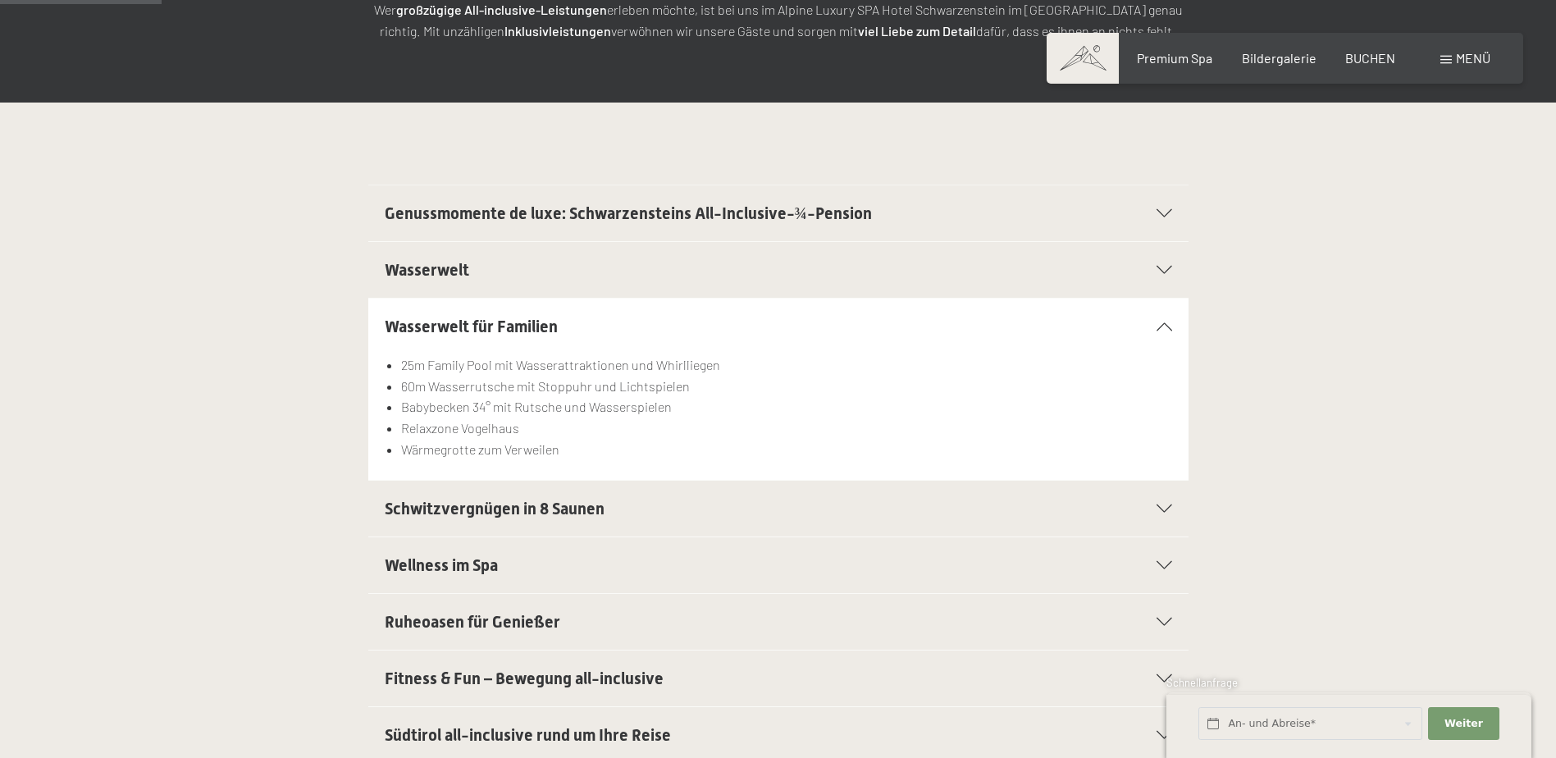
click at [496, 679] on span "Fitness & Fun – Bewegung all-inclusive" at bounding box center [524, 679] width 279 height 20
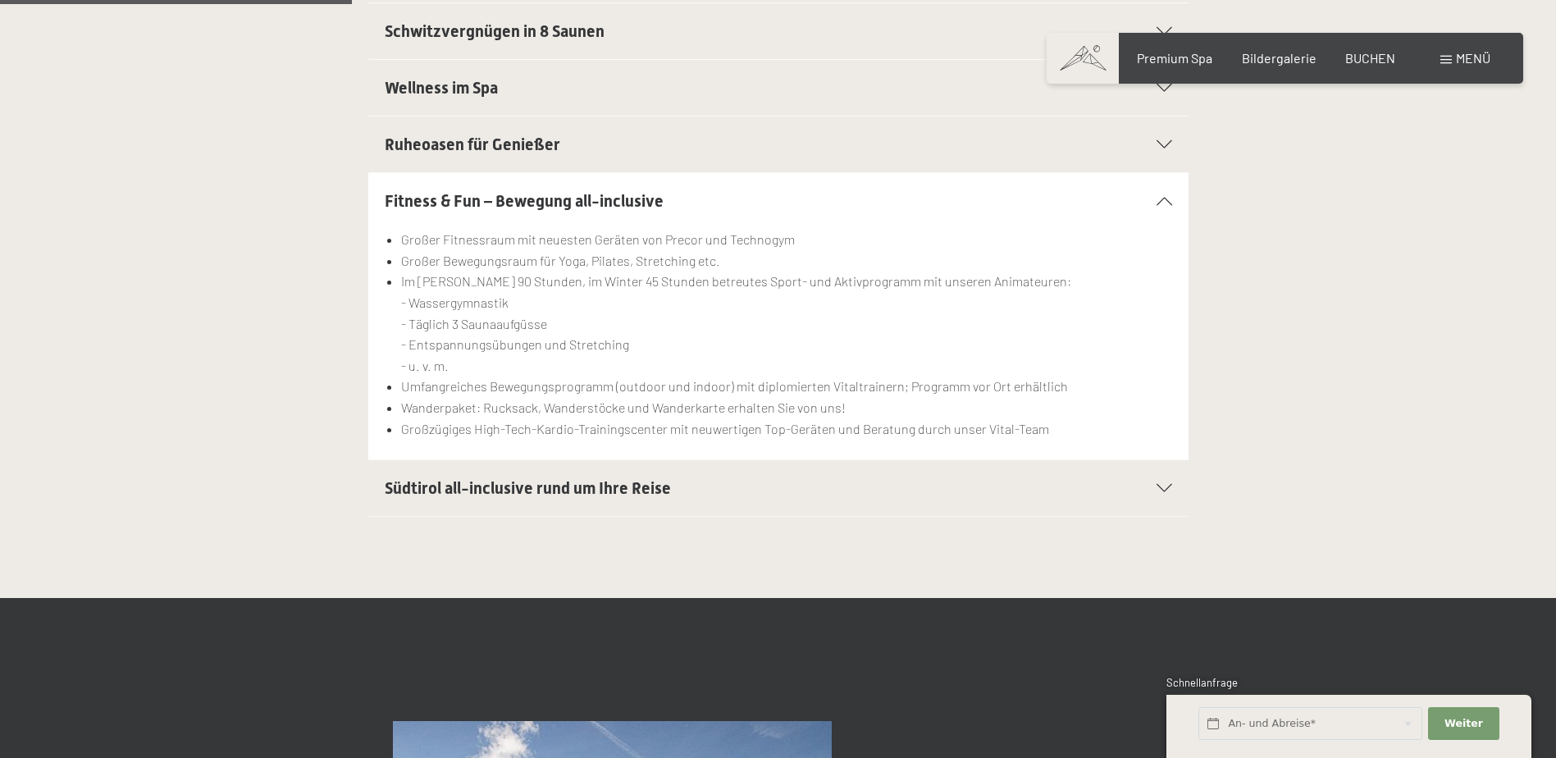
scroll to position [738, 0]
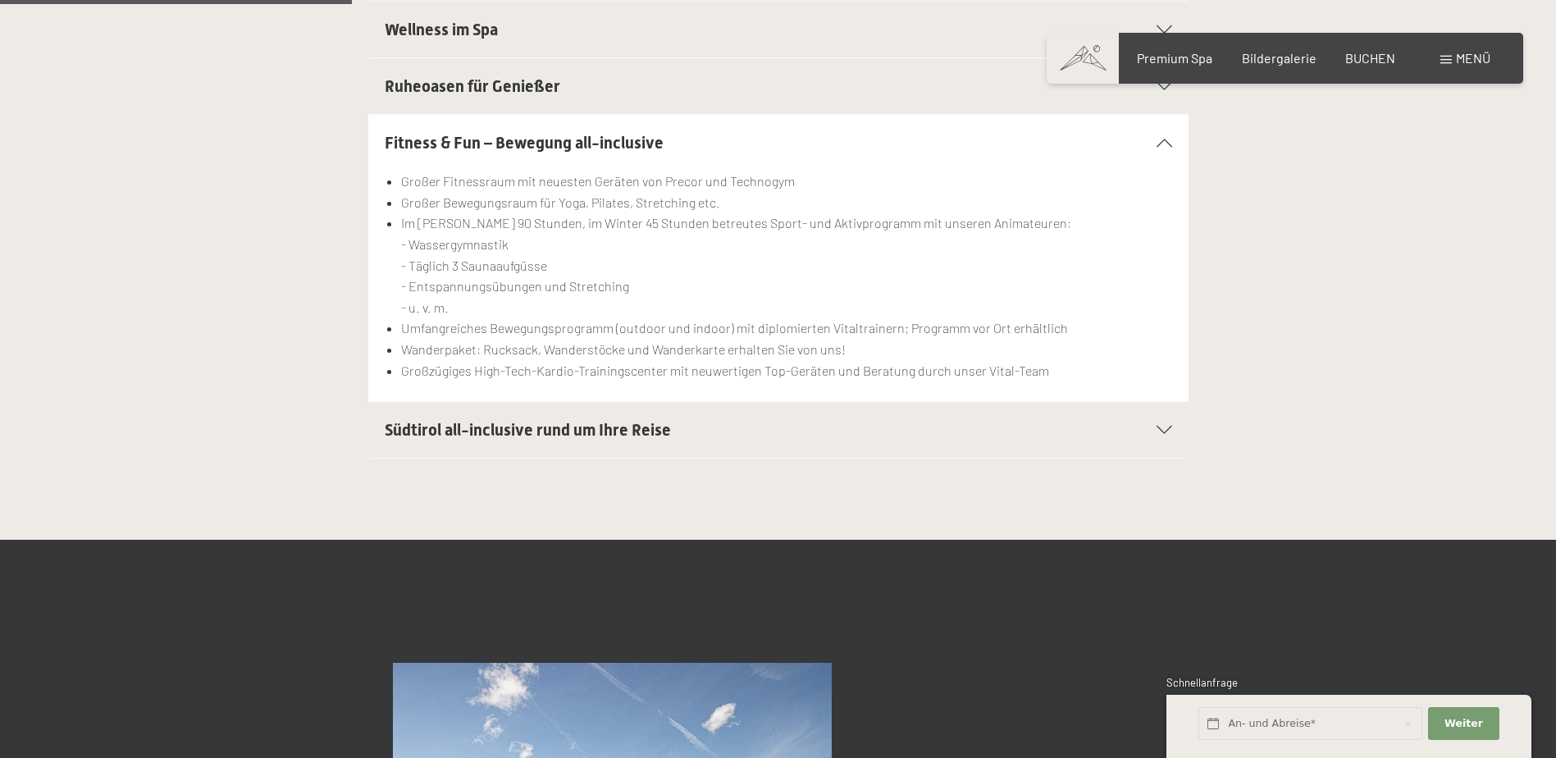
click at [591, 427] on span "Südtirol all-inclusive rund um Ihre Reise" at bounding box center [528, 430] width 286 height 20
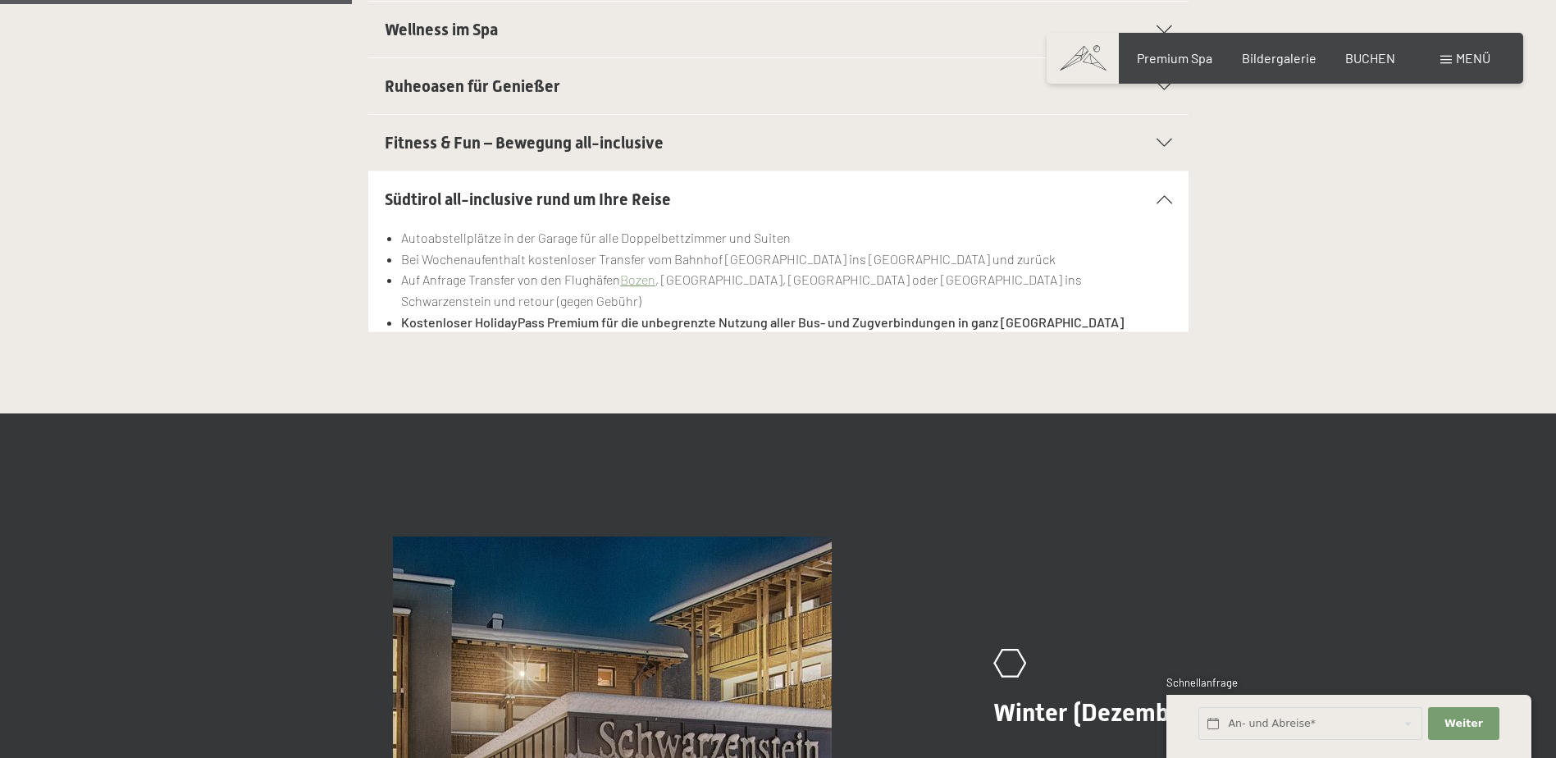
click at [1167, 190] on div "Südtirol all-inclusive rund um Ihre Reise" at bounding box center [779, 199] width 788 height 56
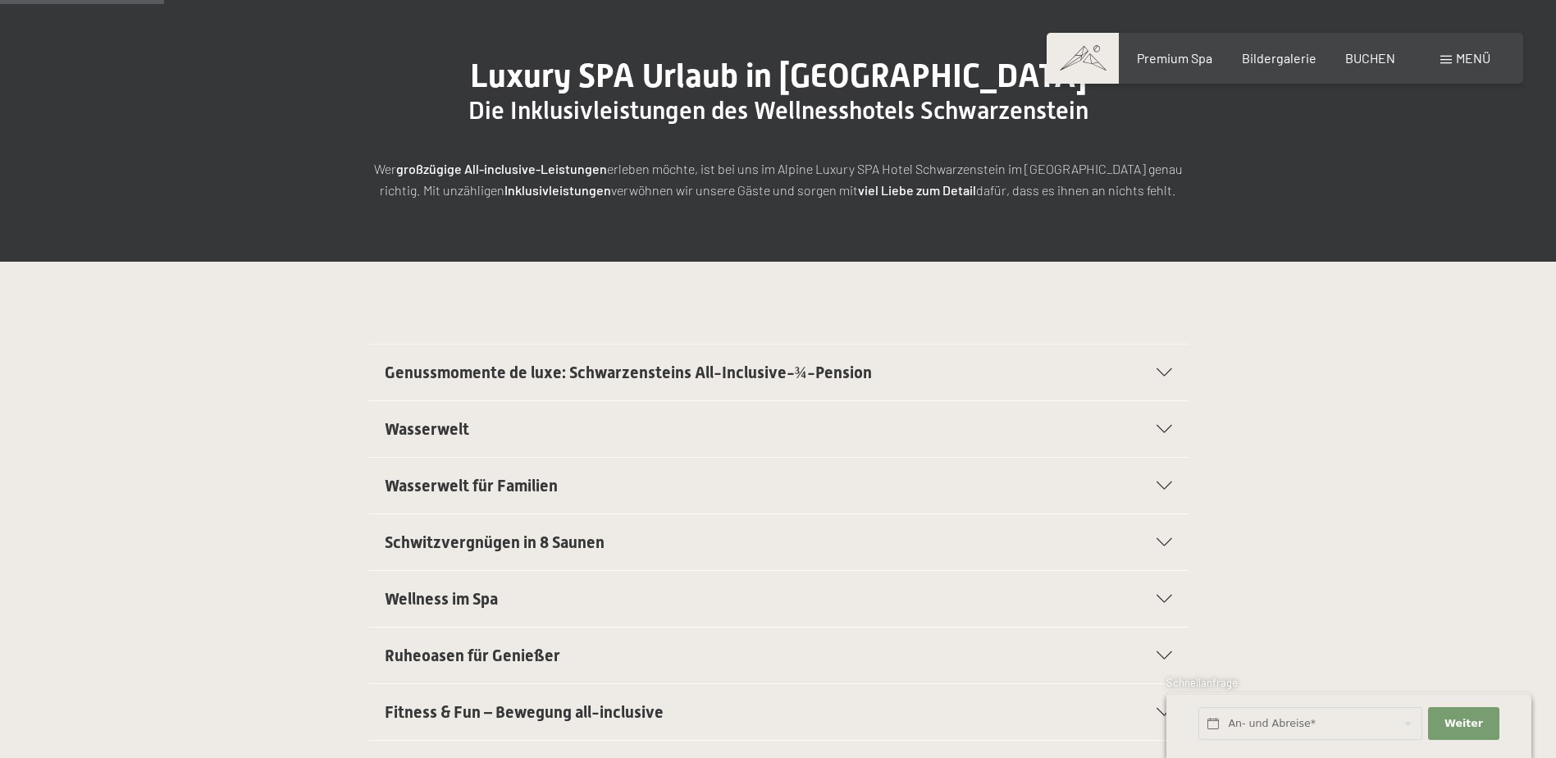
scroll to position [328, 0]
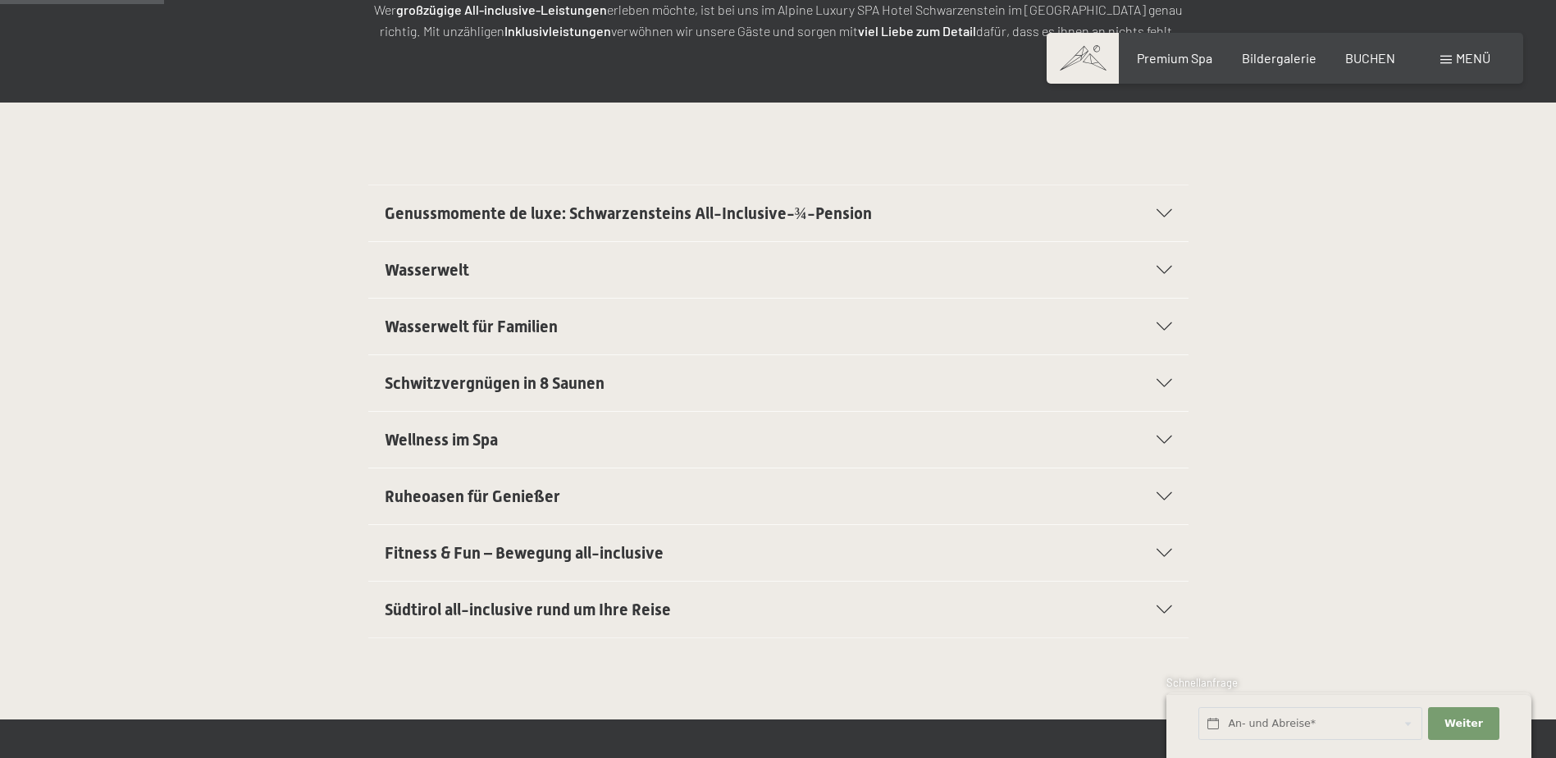
click at [458, 265] on span "Wasserwelt" at bounding box center [427, 270] width 84 height 20
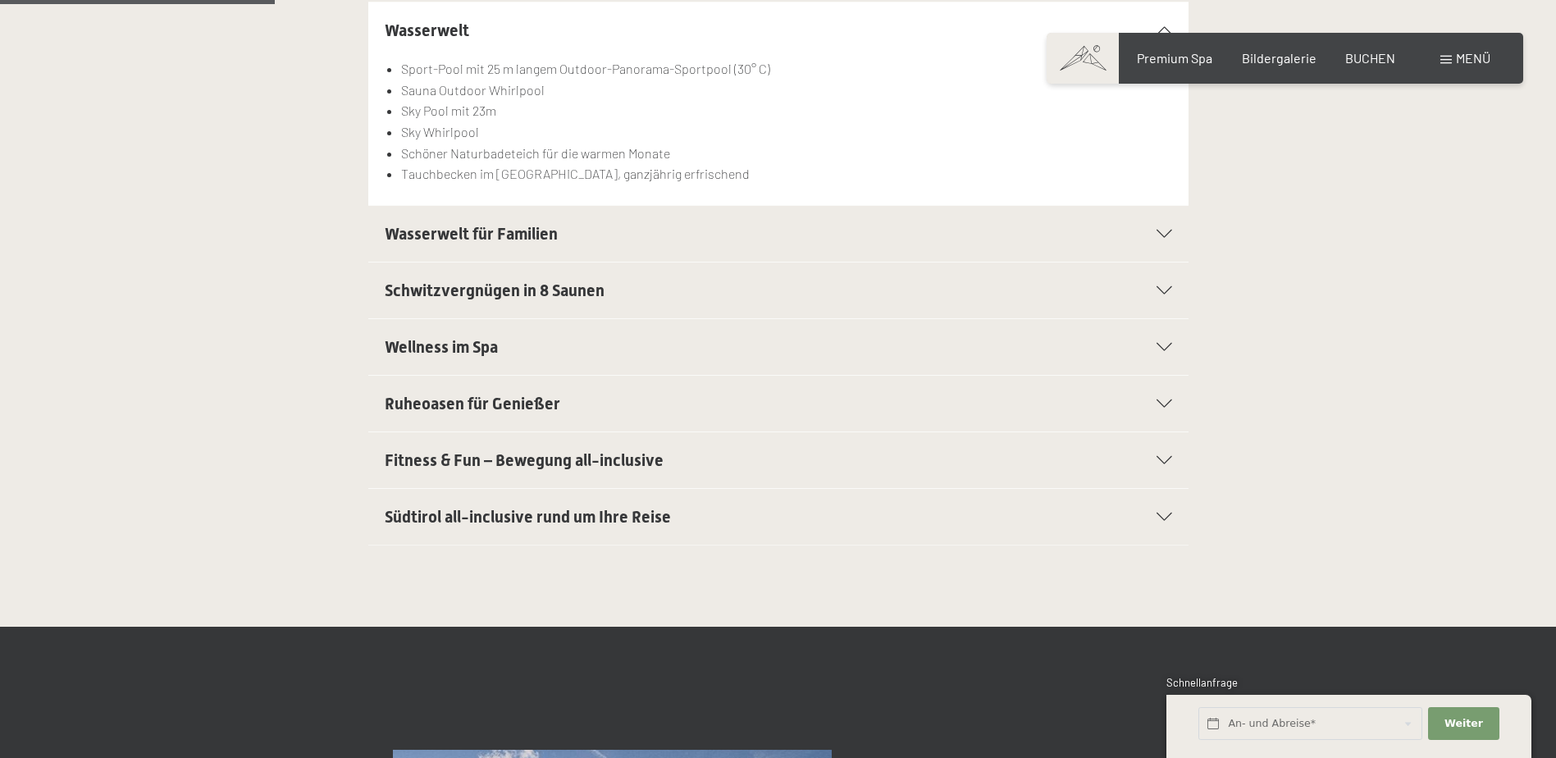
scroll to position [574, 0]
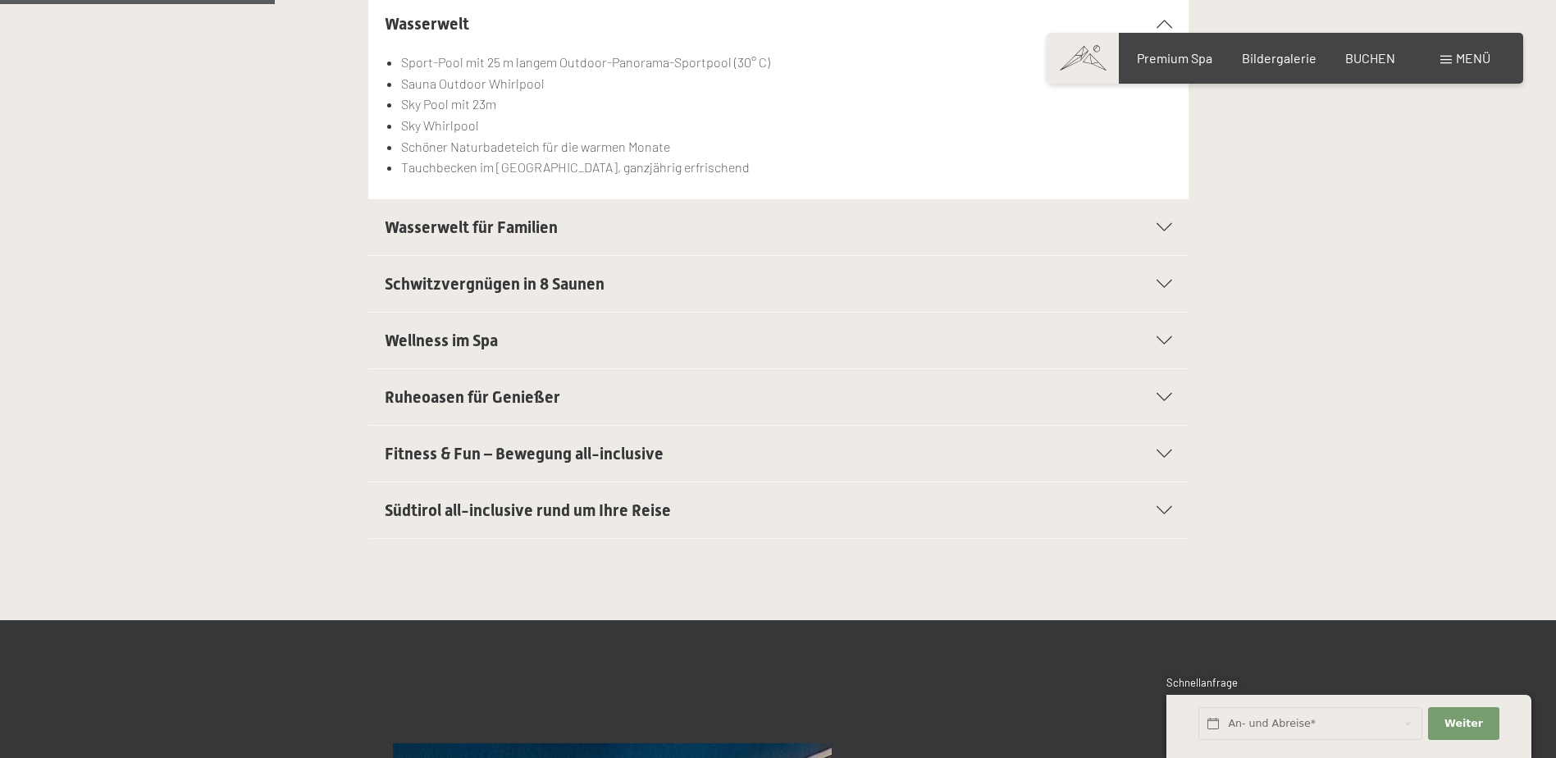
click at [532, 287] on span "Schwitzvergnügen in 8 Saunen" at bounding box center [495, 284] width 220 height 20
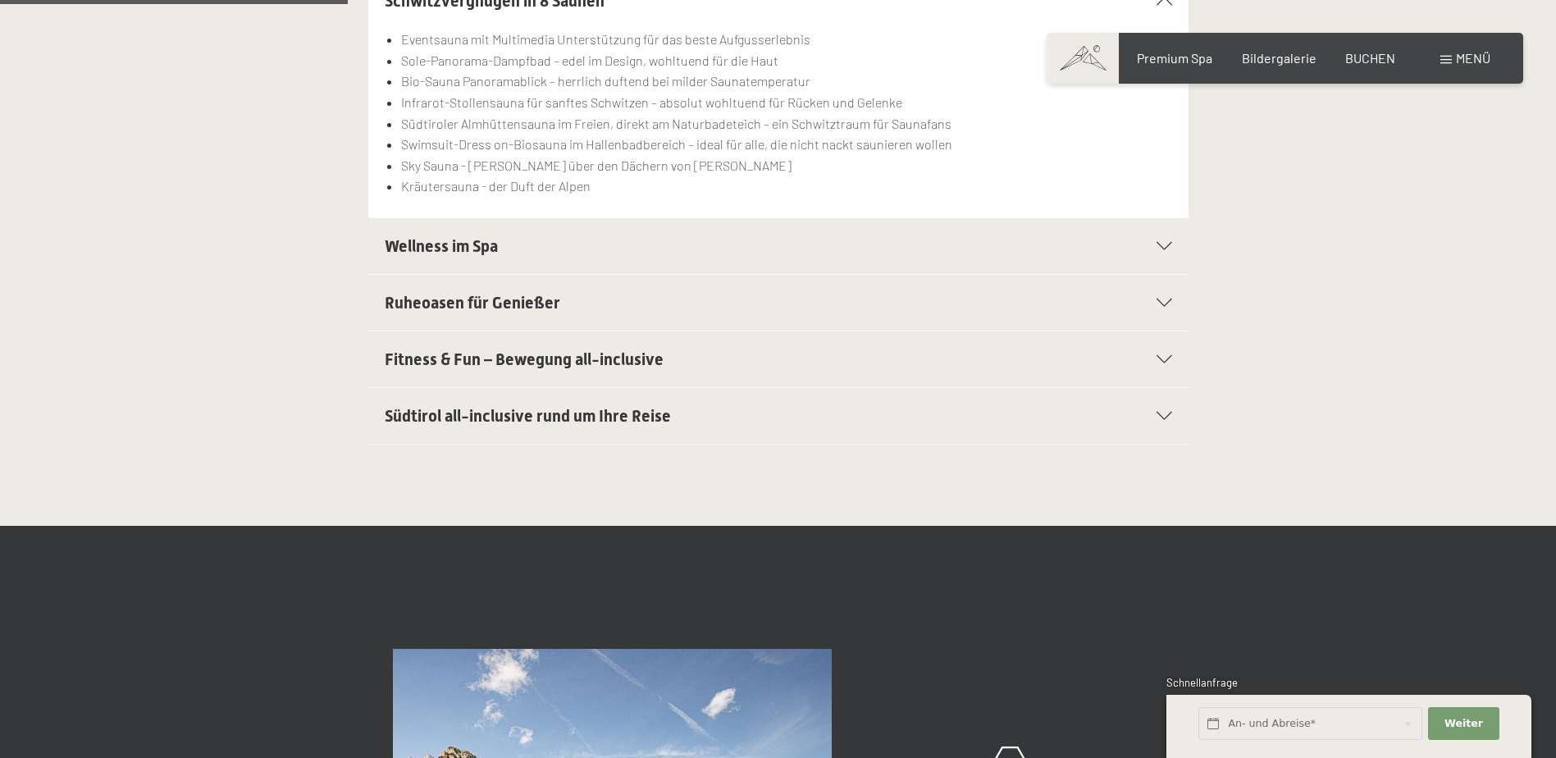
scroll to position [738, 0]
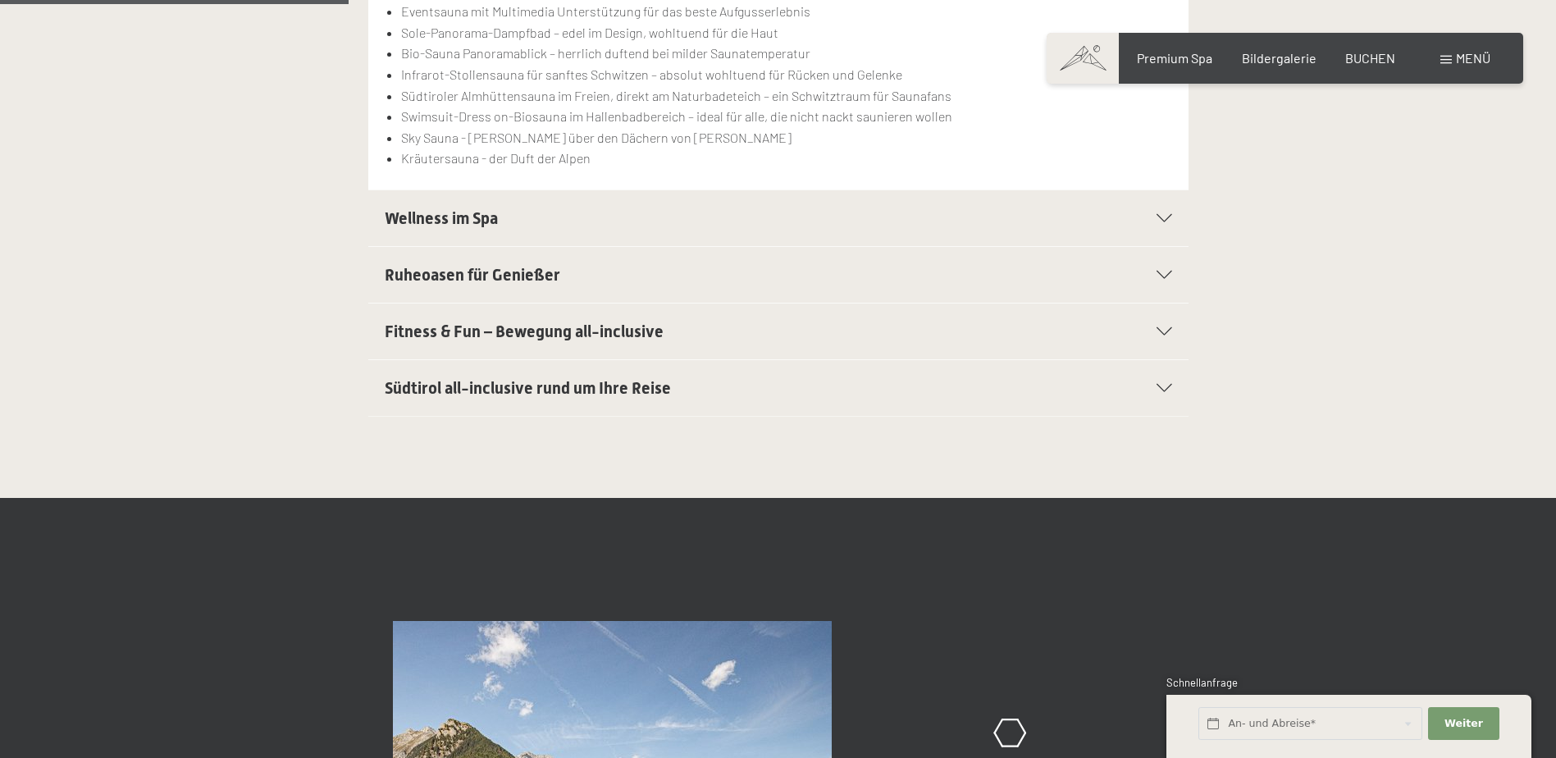
click at [459, 214] on span "Wellness im Spa" at bounding box center [441, 218] width 113 height 20
